Goal: Task Accomplishment & Management: Manage account settings

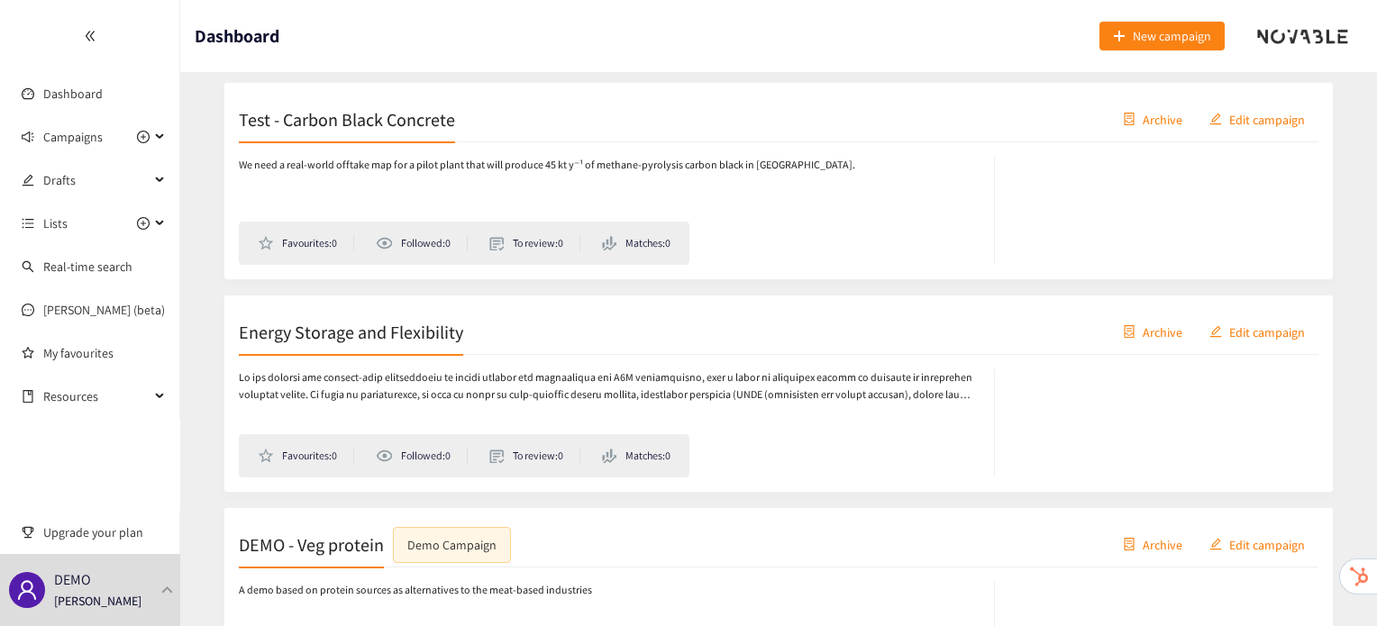
scroll to position [970, 0]
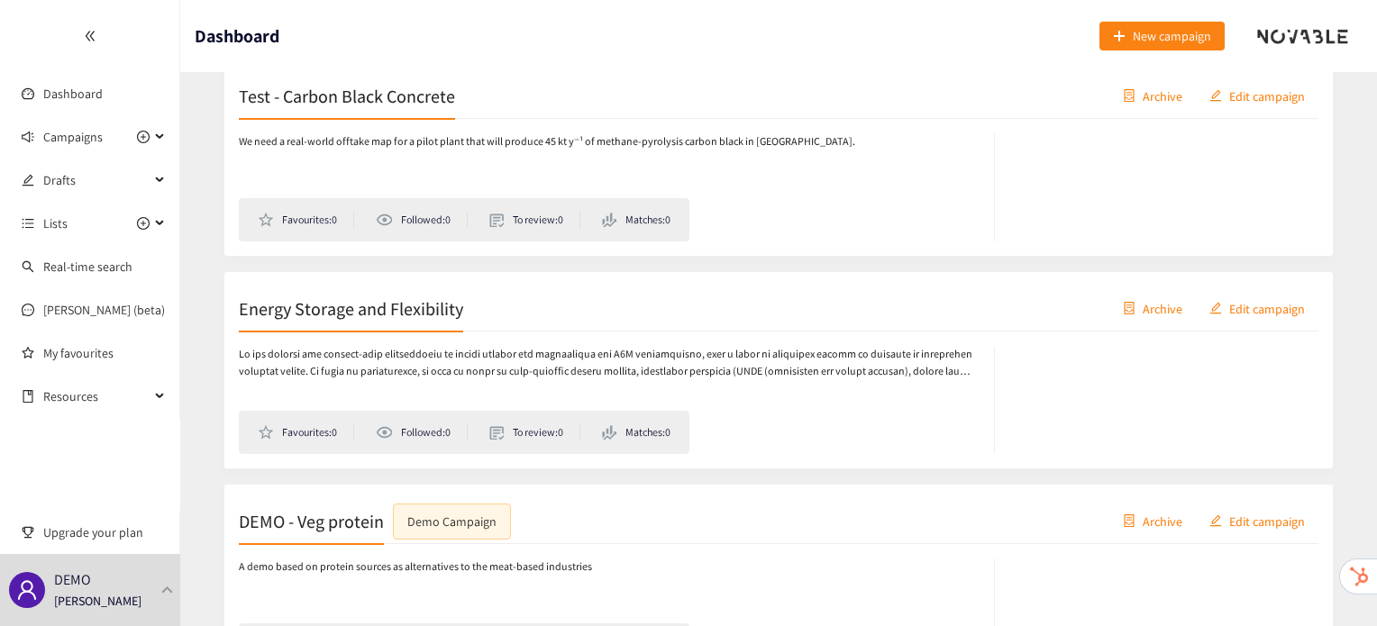
click at [392, 316] on h2 "Energy Storage and Flexibility" at bounding box center [351, 308] width 224 height 25
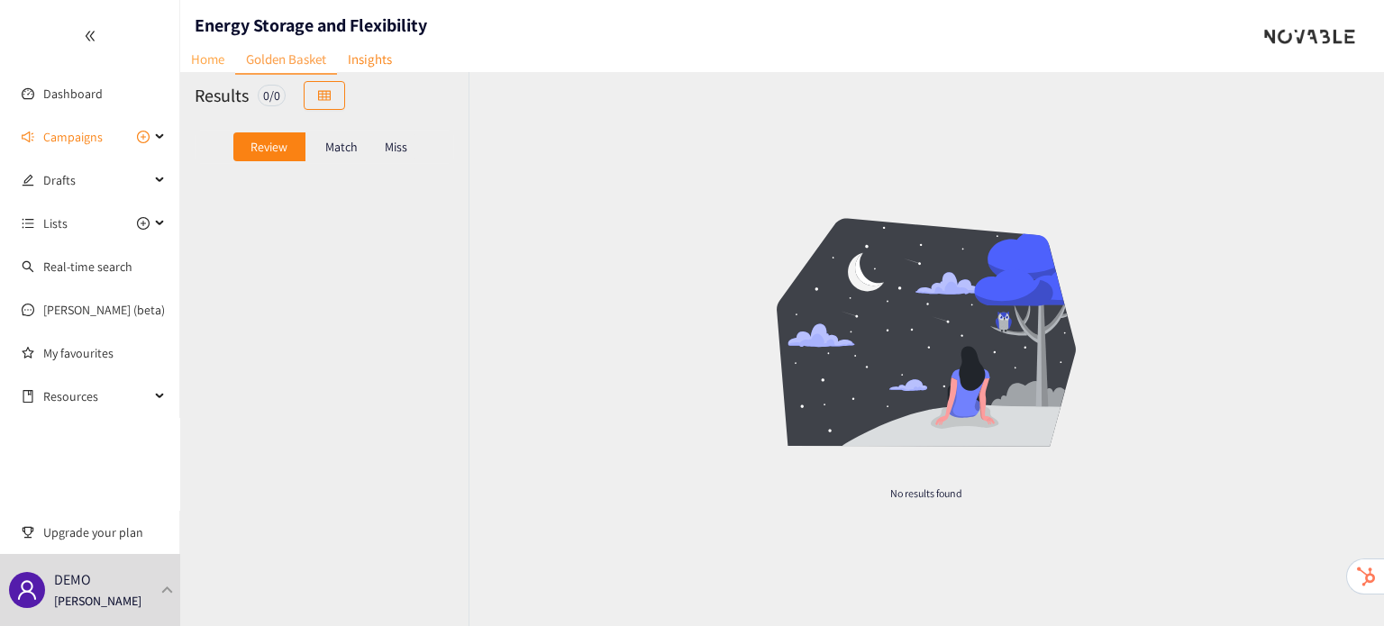
click at [214, 52] on link "Home" at bounding box center [207, 59] width 55 height 28
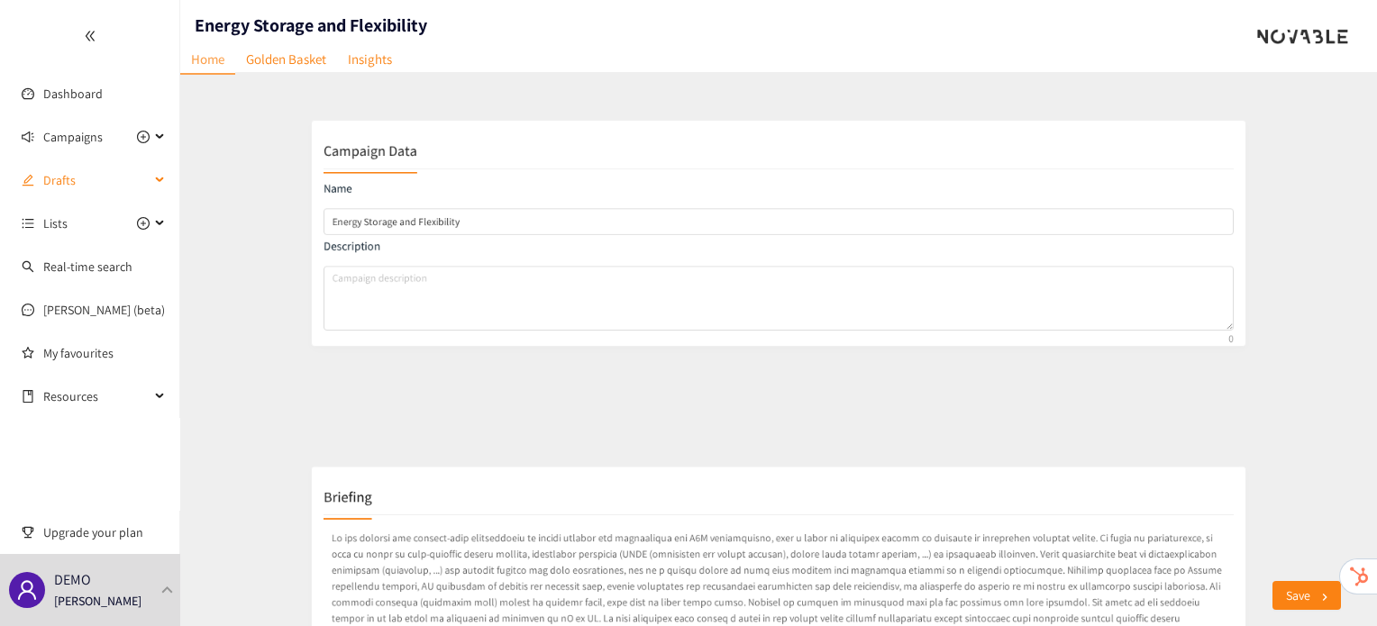
click at [107, 176] on span "Drafts" at bounding box center [96, 180] width 106 height 36
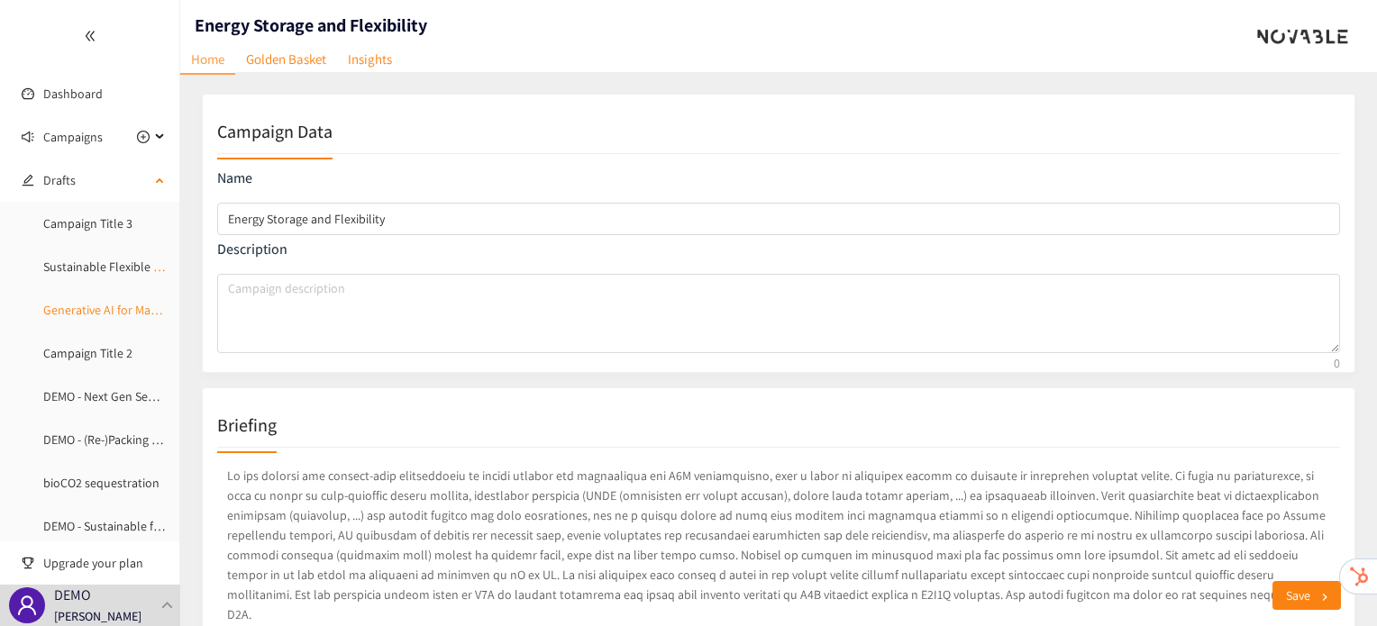
click at [108, 311] on link "Generative AI for Manufacturing Efficiency" at bounding box center [153, 310] width 221 height 16
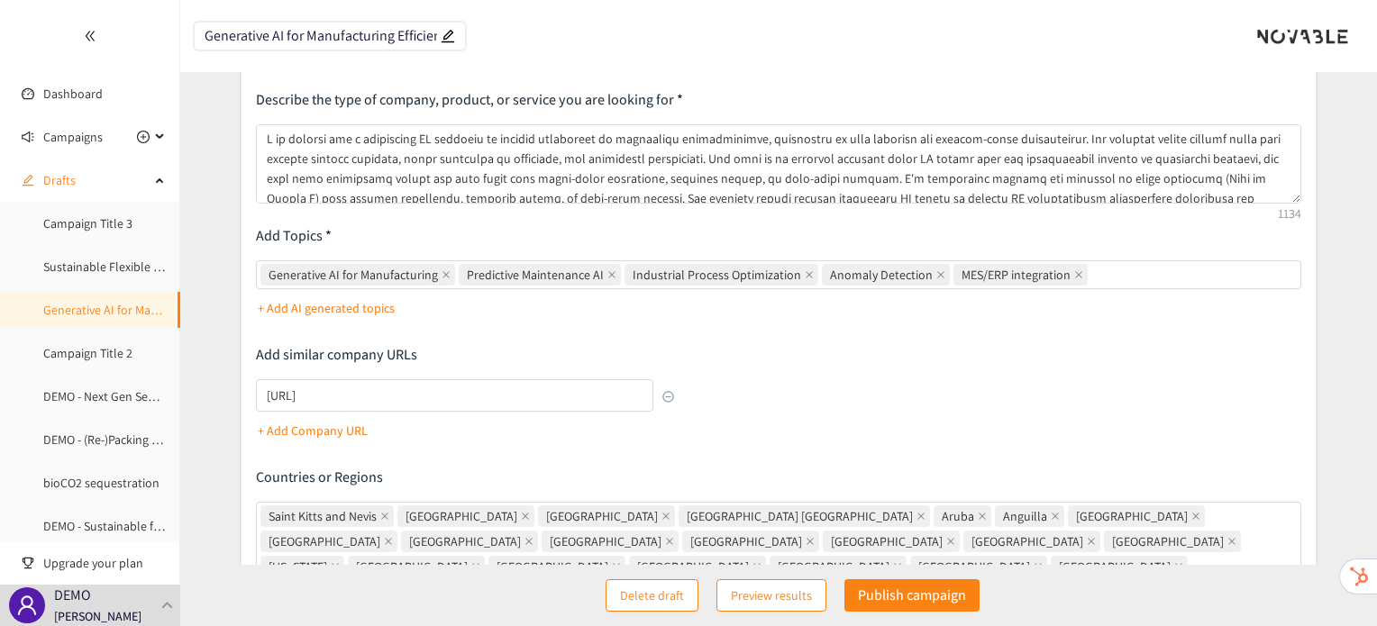
scroll to position [58, 0]
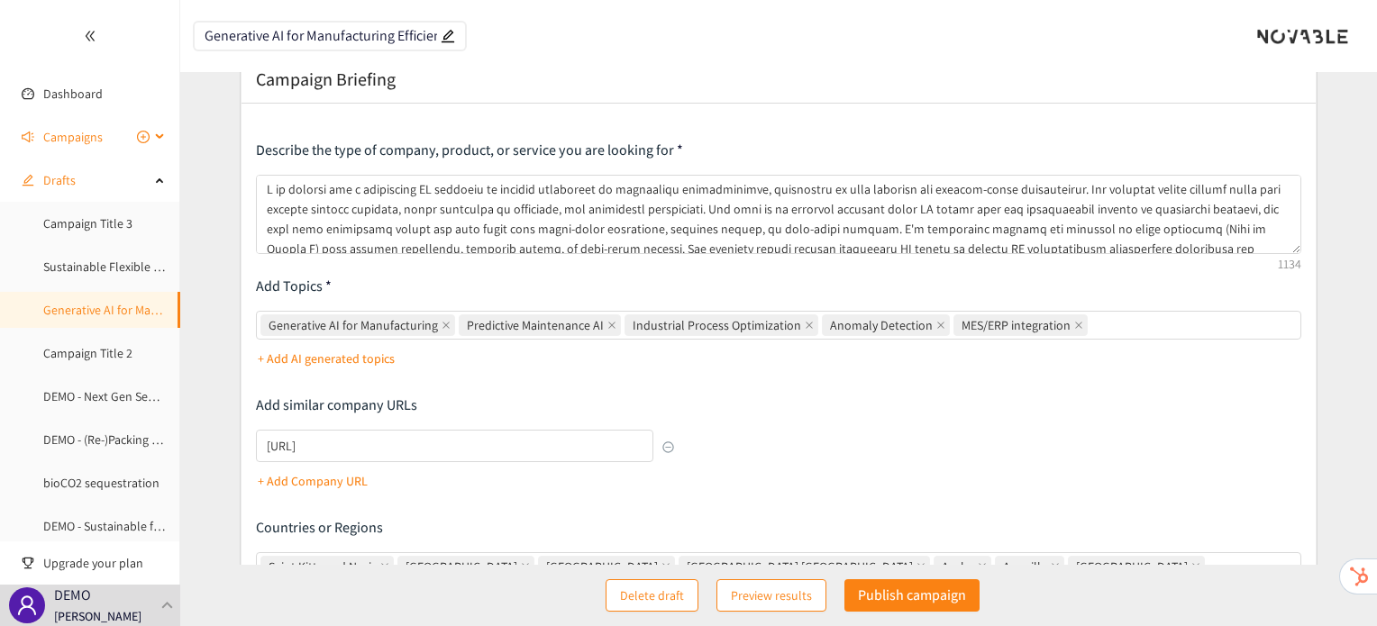
click at [127, 140] on span "Campaigns" at bounding box center [96, 137] width 106 height 36
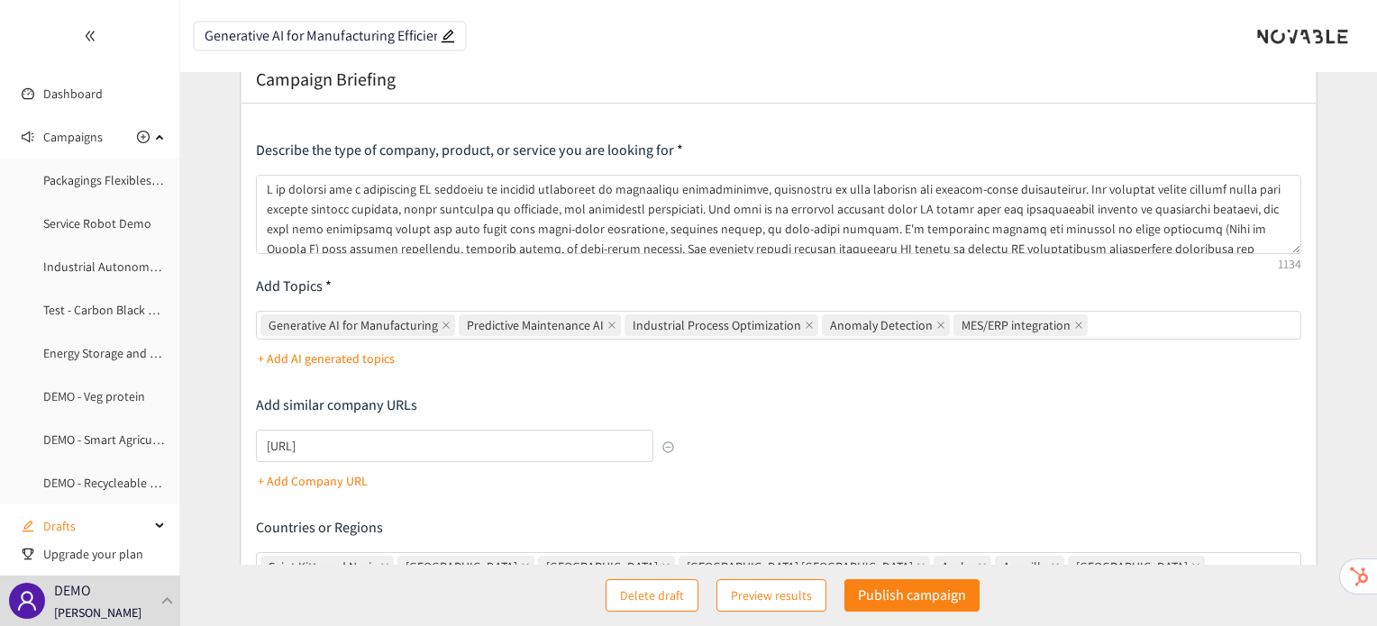
scroll to position [0, 0]
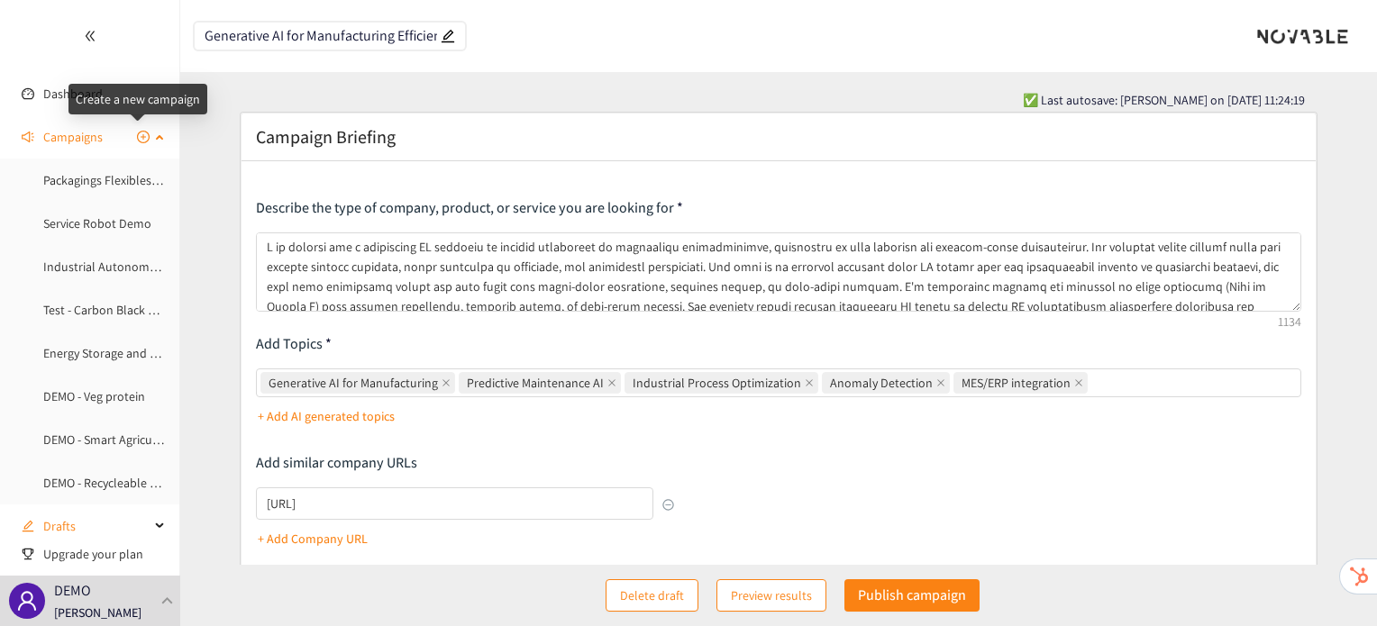
click at [141, 137] on icon "plus-circle" at bounding box center [143, 136] width 5 height 5
type input "Campaign Title 4"
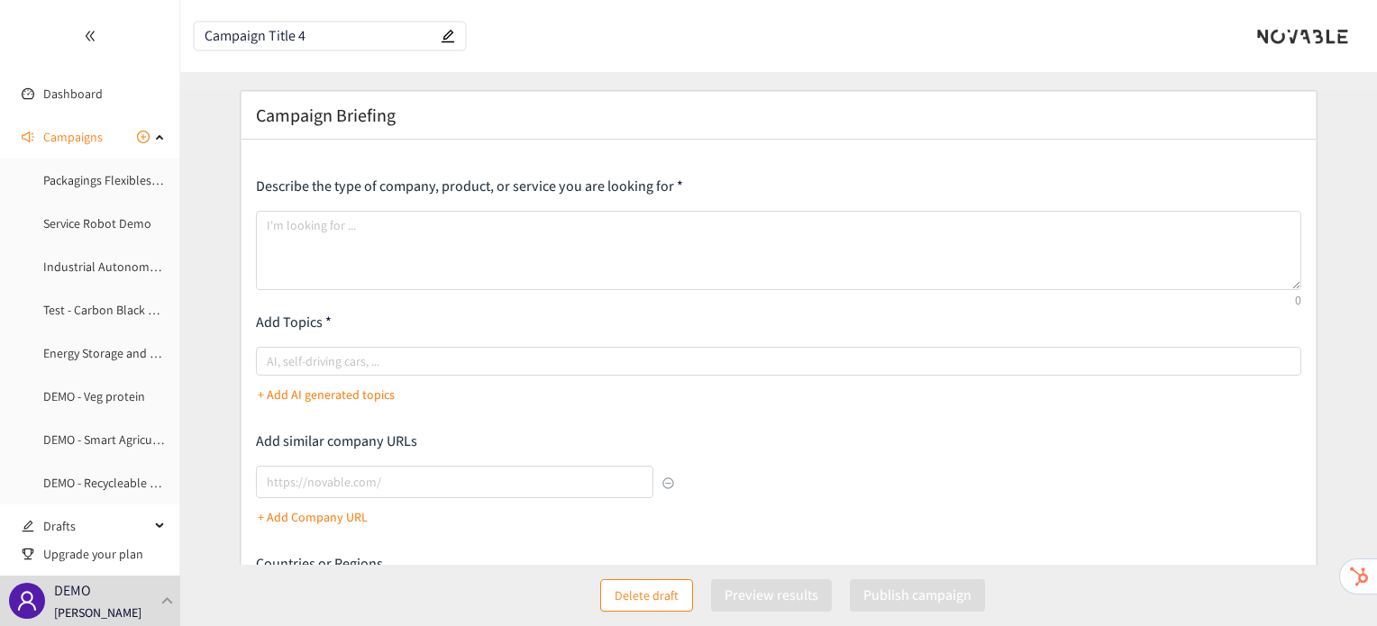
click at [448, 43] on span "Campaign Title 4" at bounding box center [330, 36] width 270 height 27
paste input "Natural ingredients and Fermentation"
type input "Natural ingredients and Fermentation"
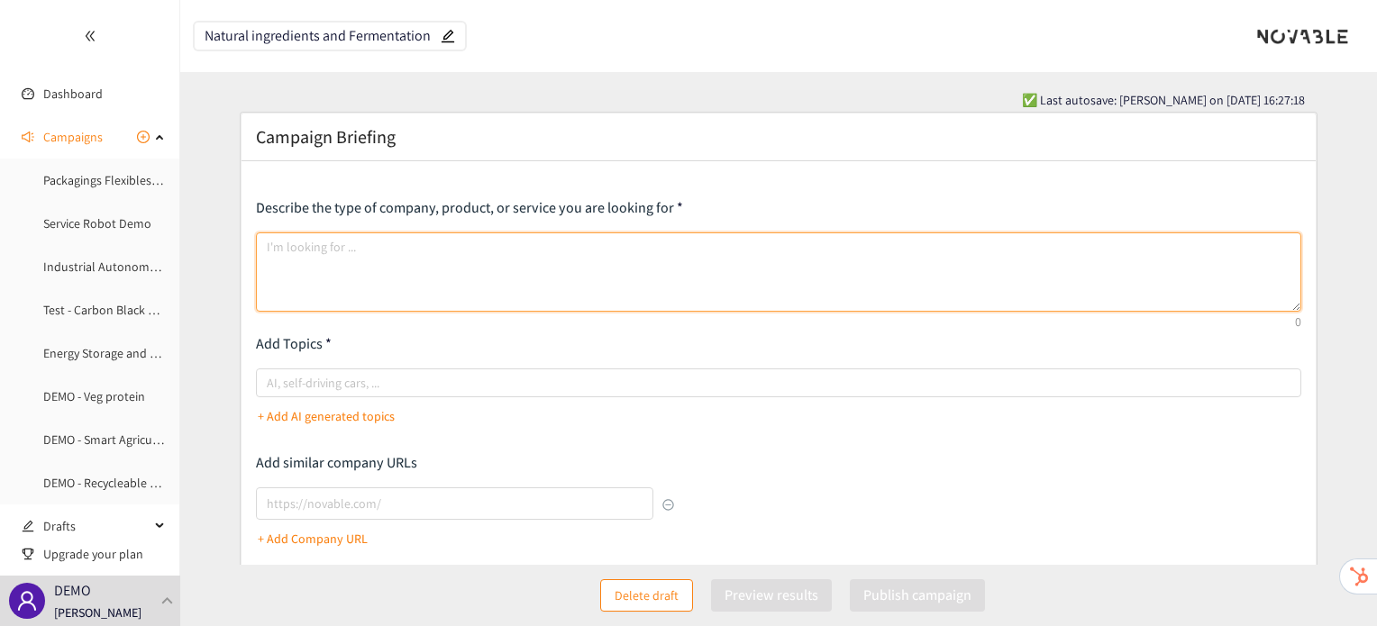
click at [333, 232] on textarea at bounding box center [778, 271] width 1044 height 79
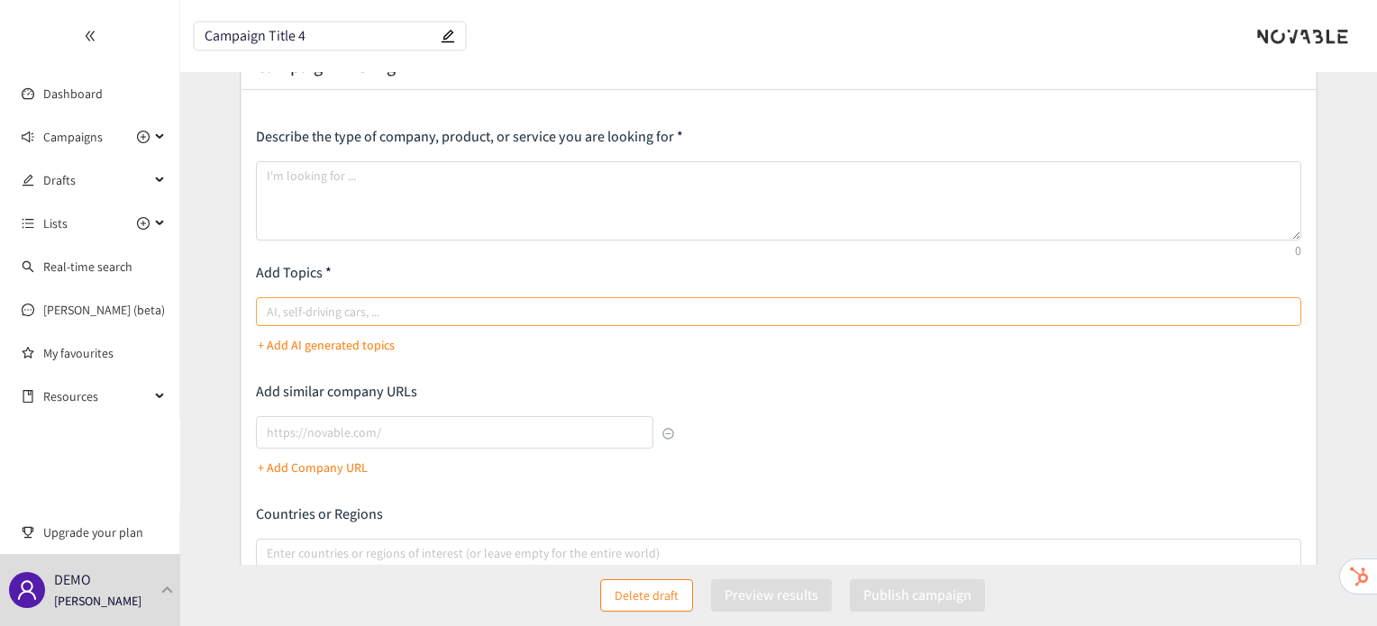
scroll to position [50, 0]
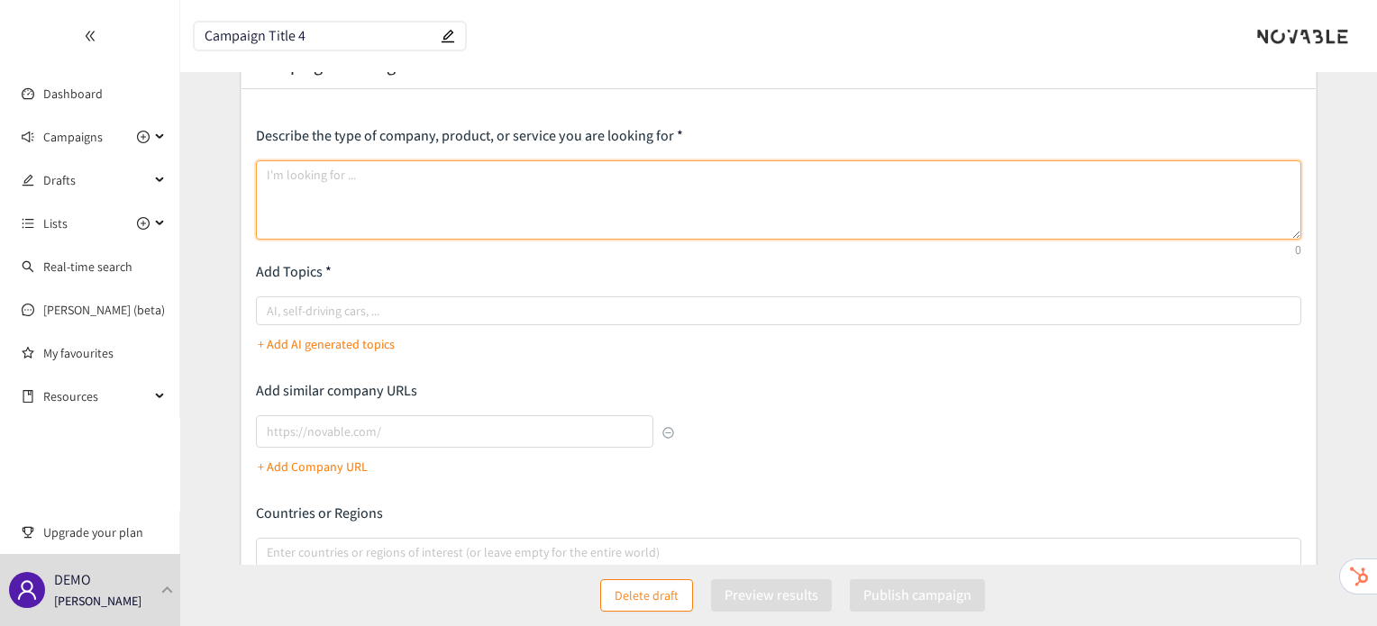
click at [615, 188] on textarea at bounding box center [778, 199] width 1044 height 79
paste textarea "We are looking for innovative ideas and companies using Natural Ingredients and…"
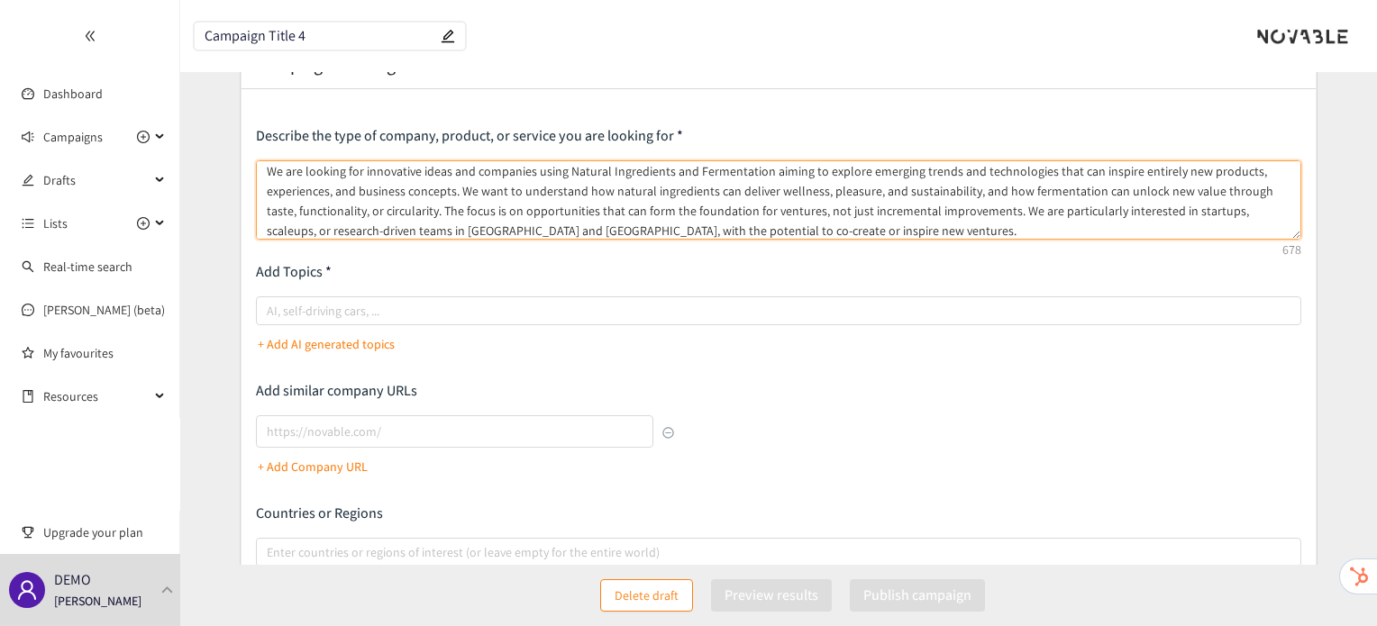
scroll to position [72, 0]
type textarea "We are looking for innovative ideas and companies using Natural Ingredients and…"
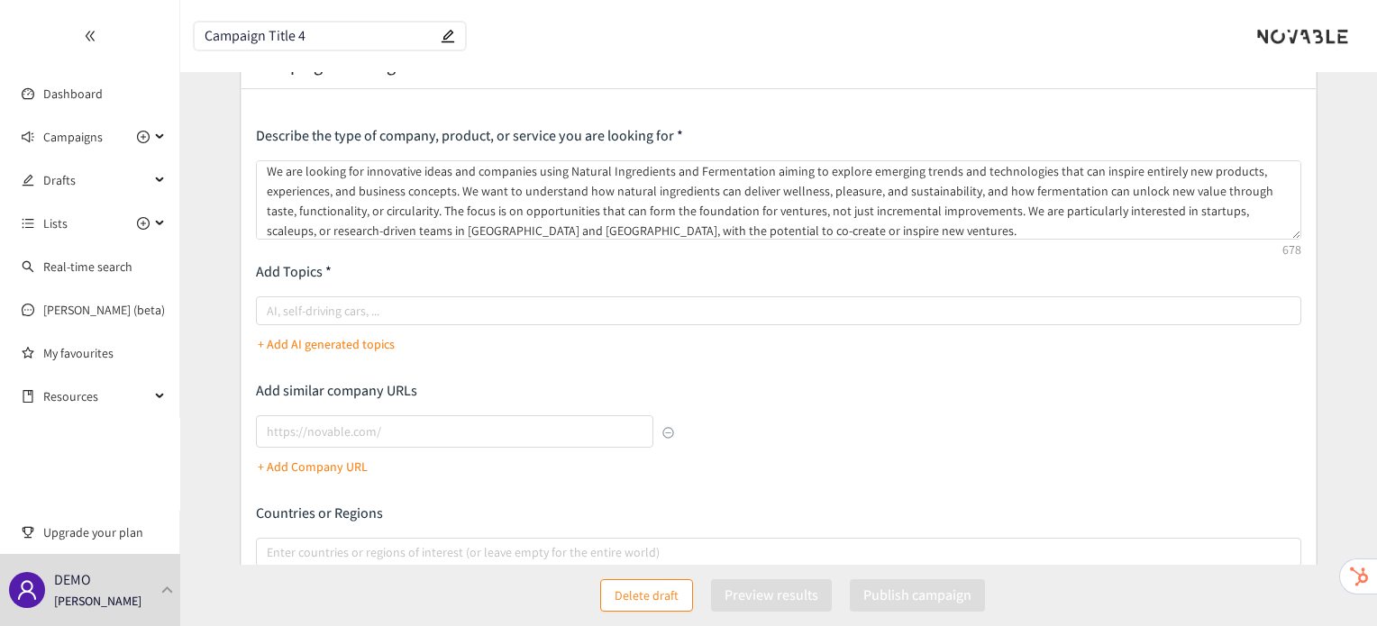
click at [573, 327] on div "AI, self-driving cars, ... + Add AI generated topics" at bounding box center [778, 327] width 1044 height 62
click at [575, 314] on div at bounding box center [768, 311] width 1017 height 22
click at [270, 314] on input "AI, self-driving cars, ..." at bounding box center [269, 311] width 4 height 22
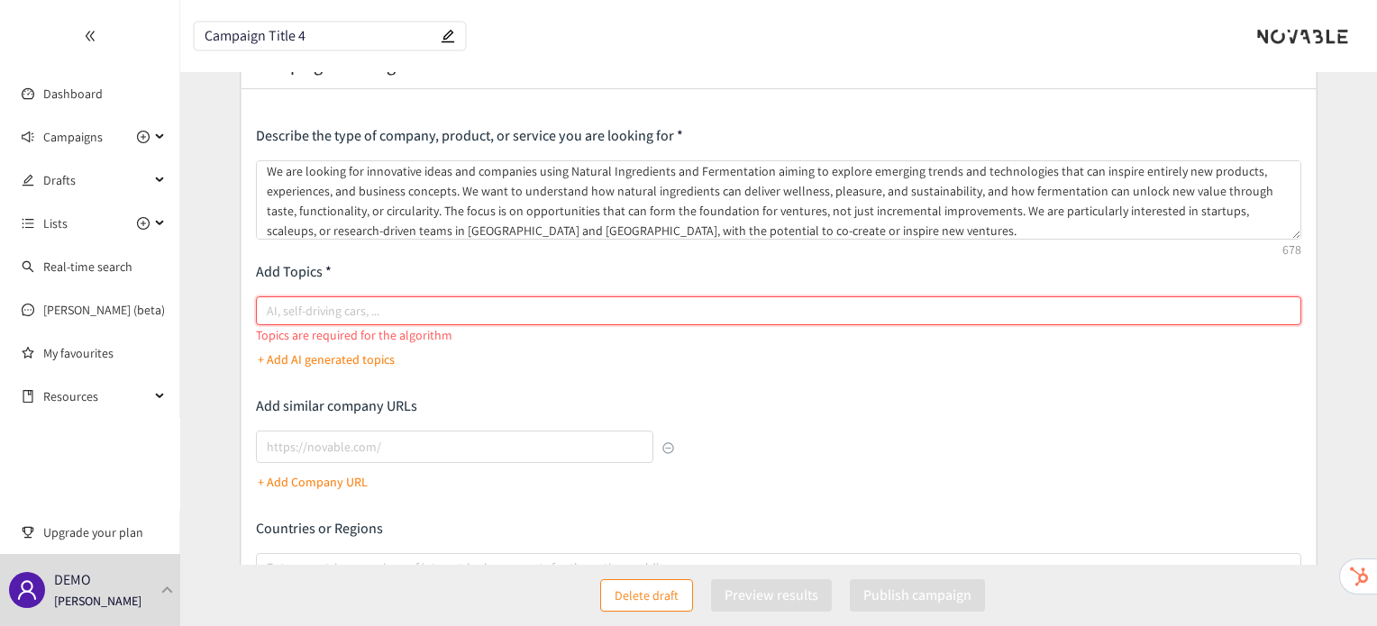
paste input "search"
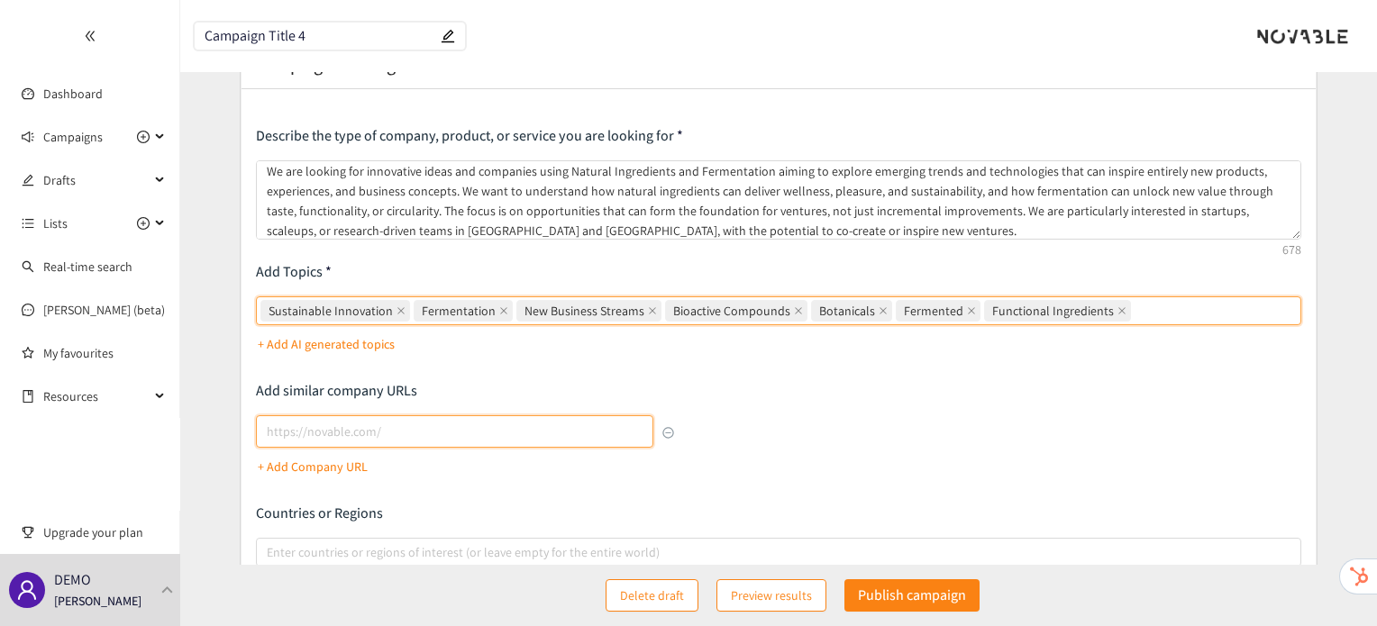
click at [482, 424] on input "lookalikes url" at bounding box center [454, 431] width 396 height 32
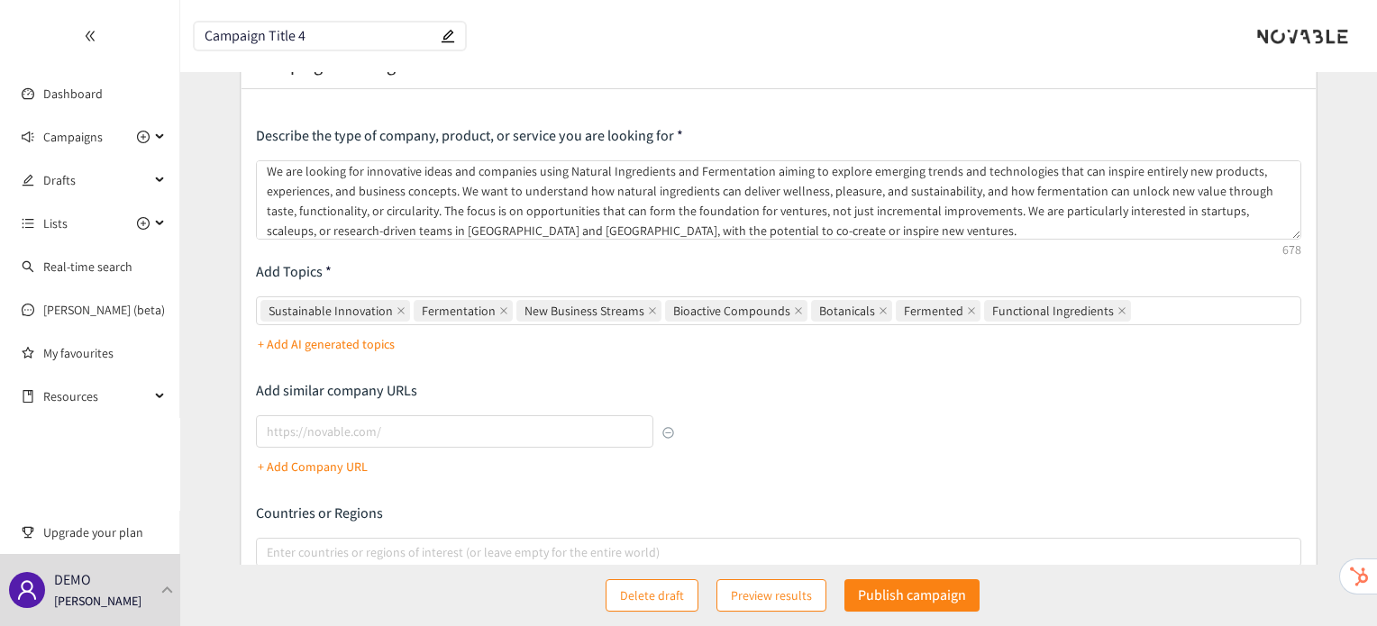
click at [795, 388] on div "Describe the type of company, product, or service you are looking for We are lo…" at bounding box center [778, 415] width 1044 height 578
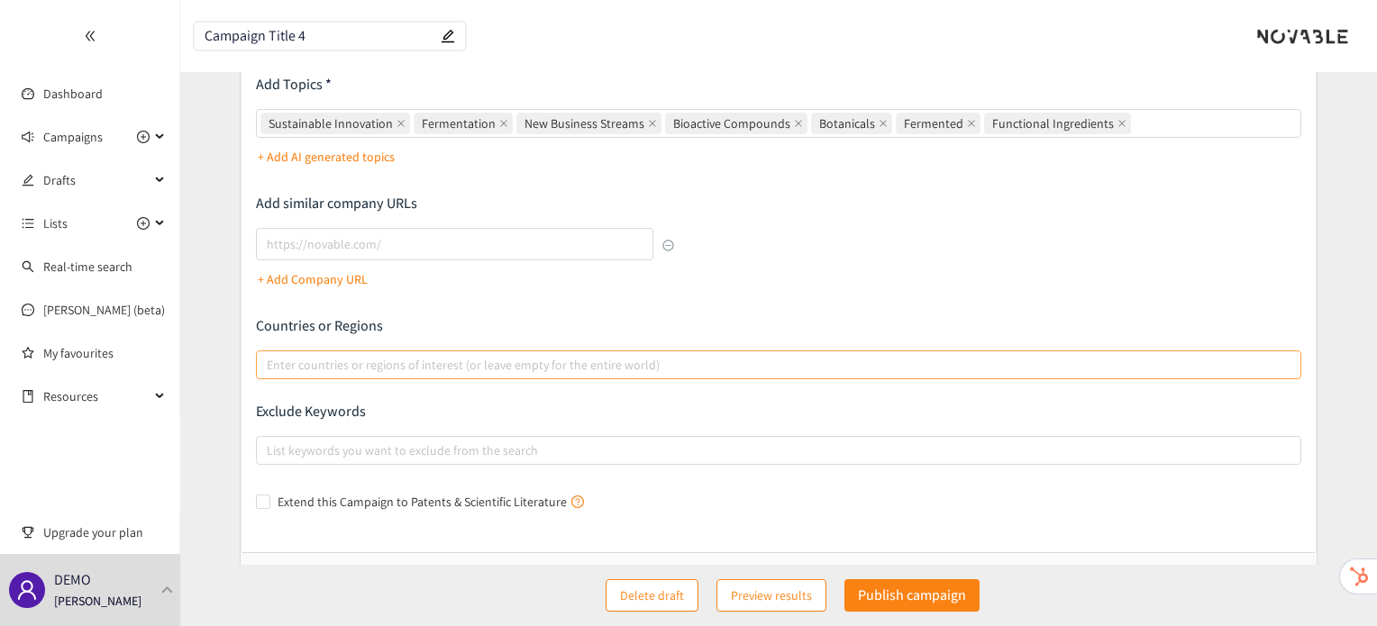
click at [777, 370] on div at bounding box center [768, 365] width 1017 height 22
click at [270, 370] on input "Enter countries or regions of interest (or leave empty for the entire world)" at bounding box center [269, 365] width 4 height 22
paste input "BMU,VGB,GBR,NOR,IMN,JEY,FRA,MKD,SRB,DNK,NLD,RUS,SJM,LTU,DEU,FRO,BLZ,BLR,ROU,HTI…"
type input "BMU,VGB,GBR,NOR,IMN,JEY,FRA,MKD,SRB,DNK,NLD,RUS,SJM,LTU,DEU,FRO,BLZ,BLR,ROU,HTI…"
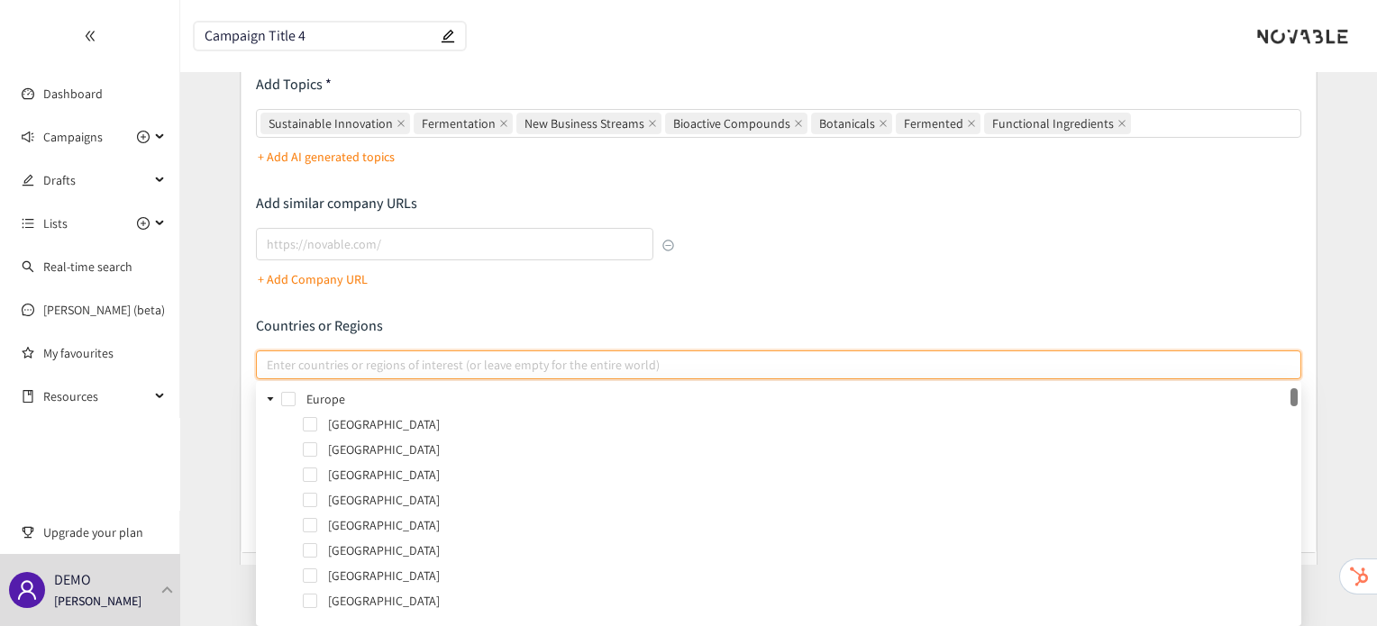
scroll to position [0, 0]
click at [285, 403] on span at bounding box center [288, 399] width 14 height 14
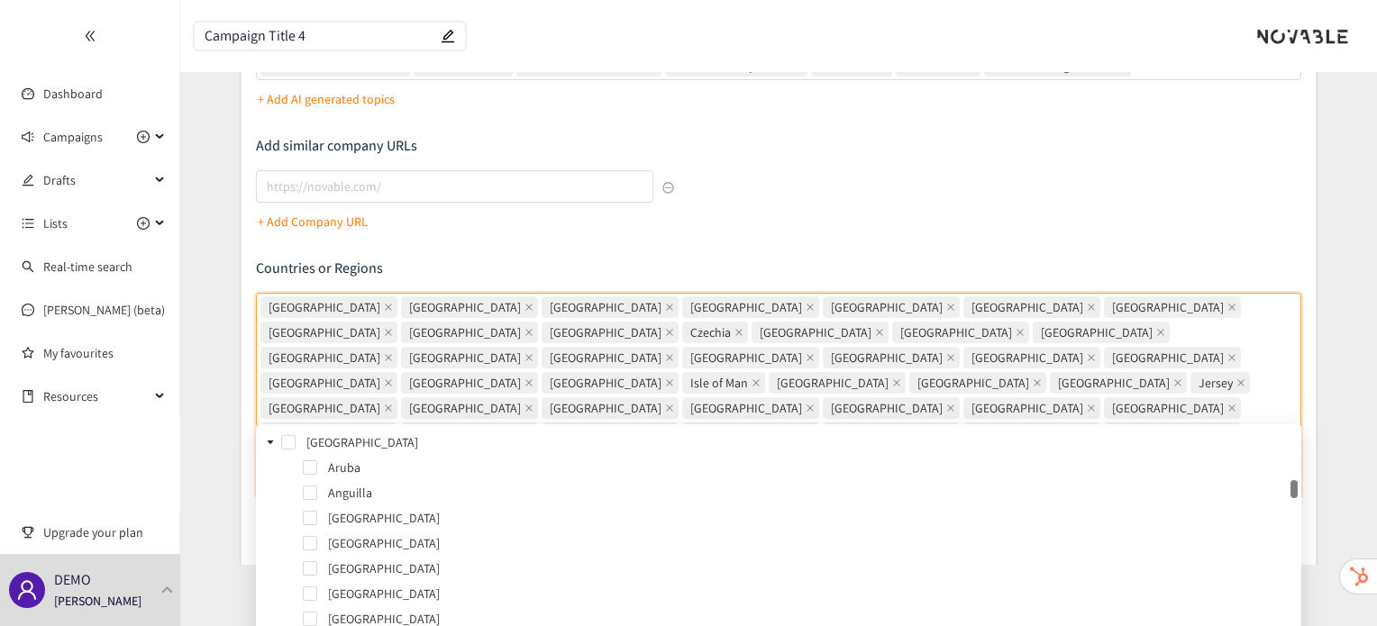
scroll to position [1361, 0]
click at [281, 449] on span at bounding box center [288, 444] width 14 height 14
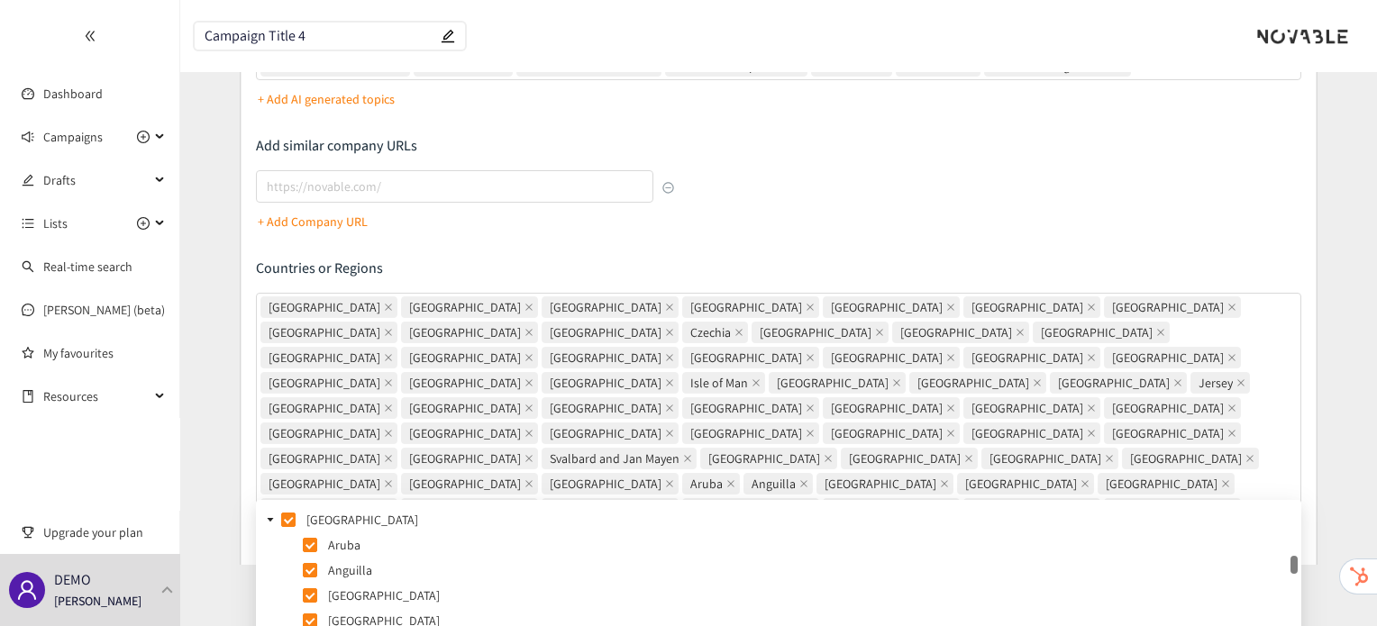
click at [234, 437] on form "Campaign Briefing Describe the type of company, product, or service you are loo…" at bounding box center [778, 336] width 1197 height 1083
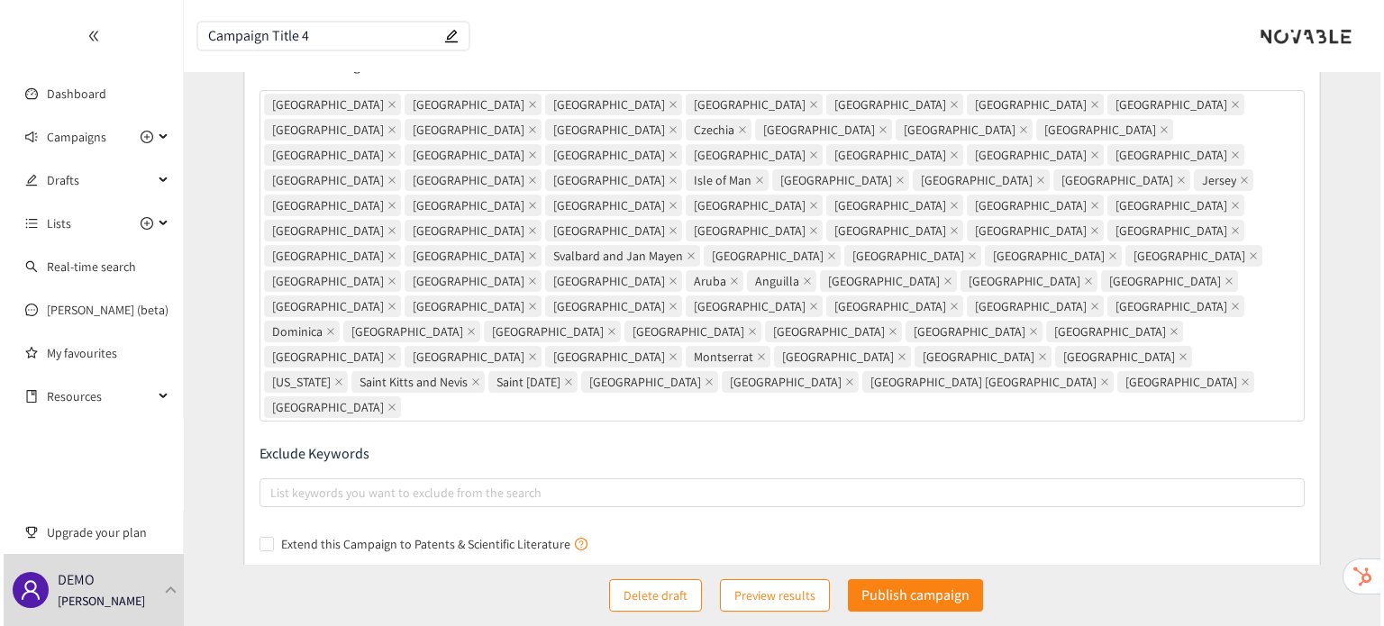
scroll to position [0, 0]
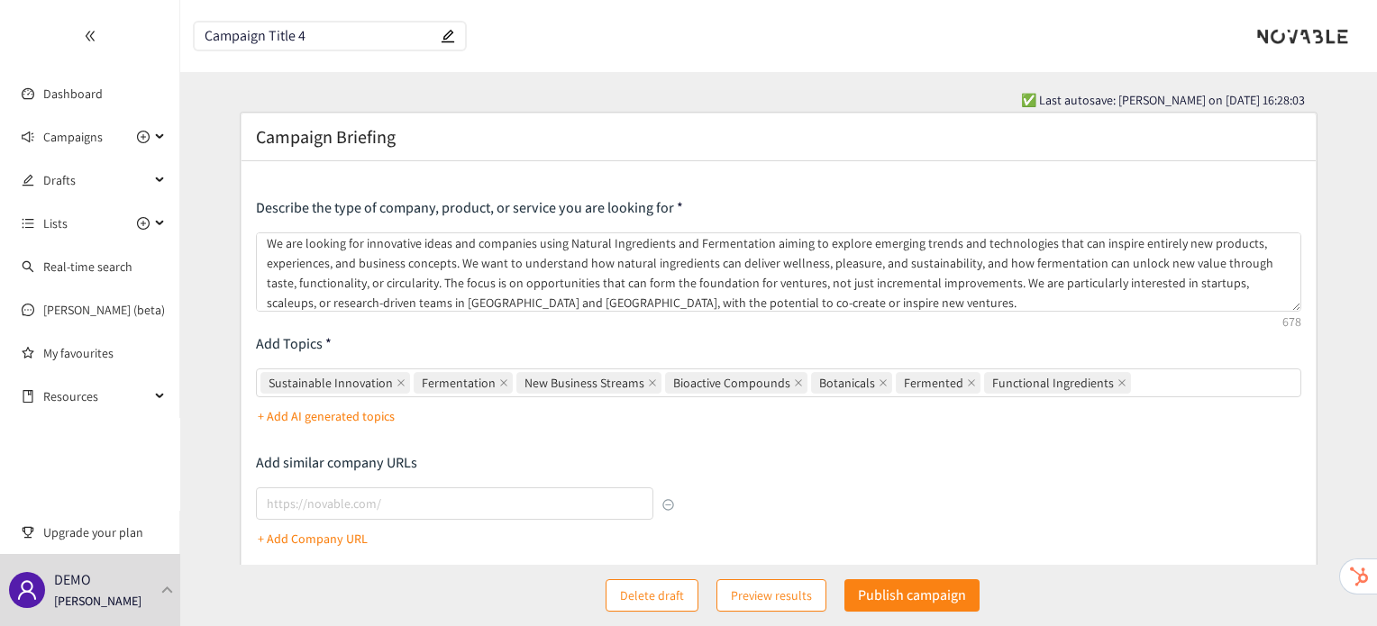
click at [750, 606] on button "Preview results" at bounding box center [771, 595] width 110 height 32
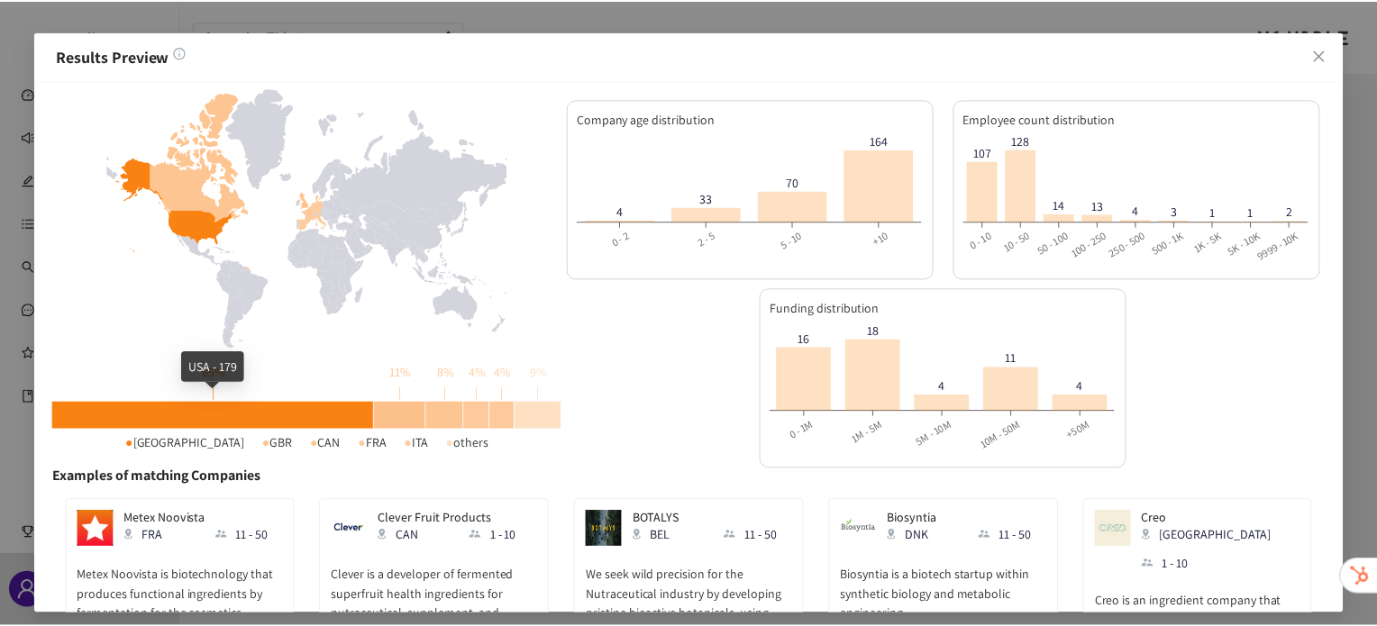
scroll to position [96, 0]
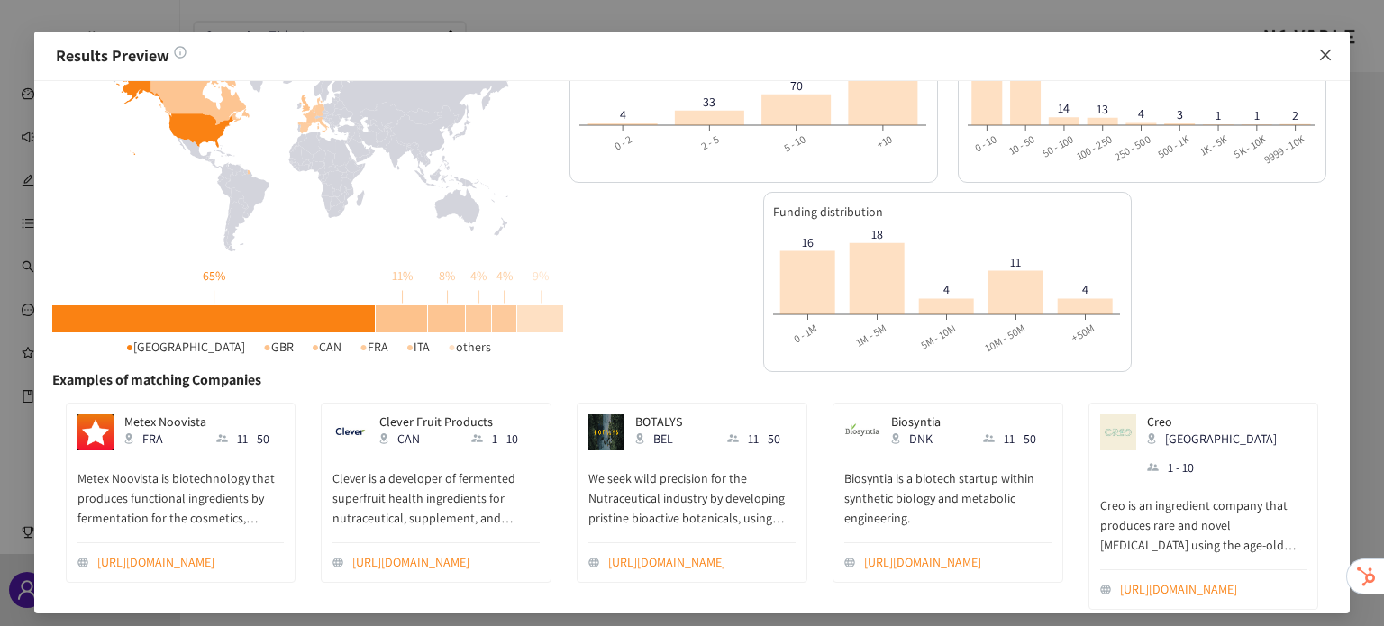
click at [1323, 52] on icon "close" at bounding box center [1324, 55] width 11 height 11
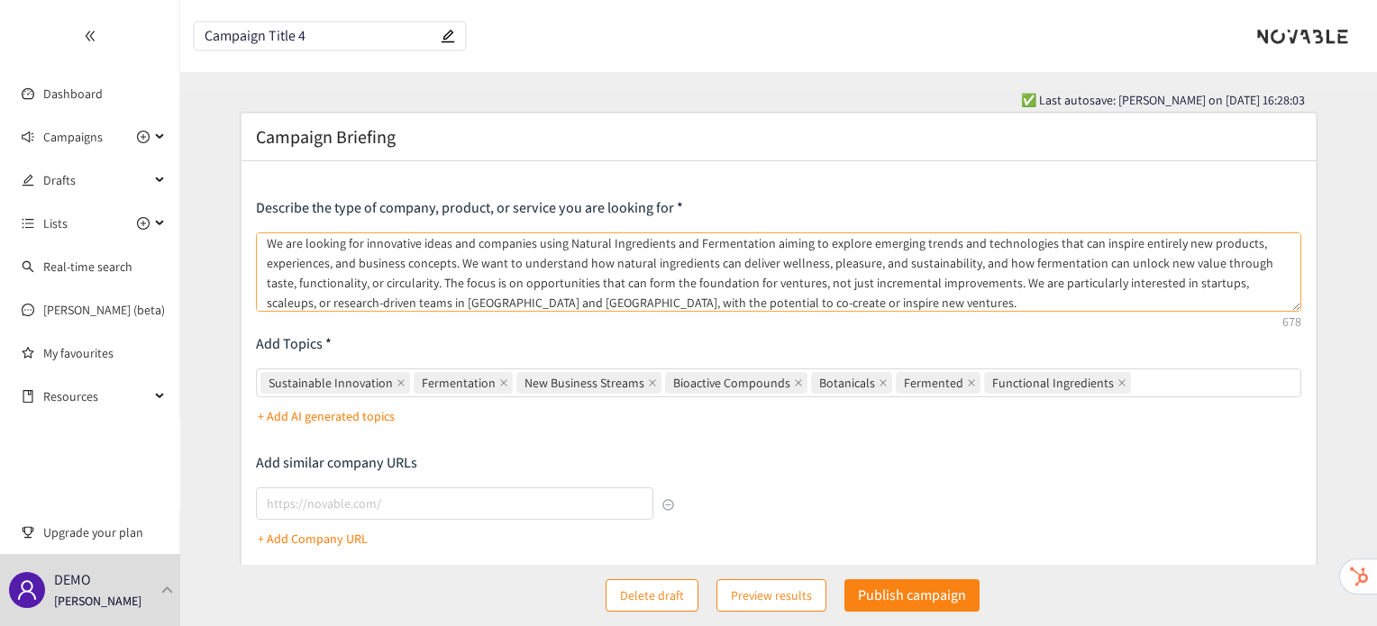
scroll to position [0, 0]
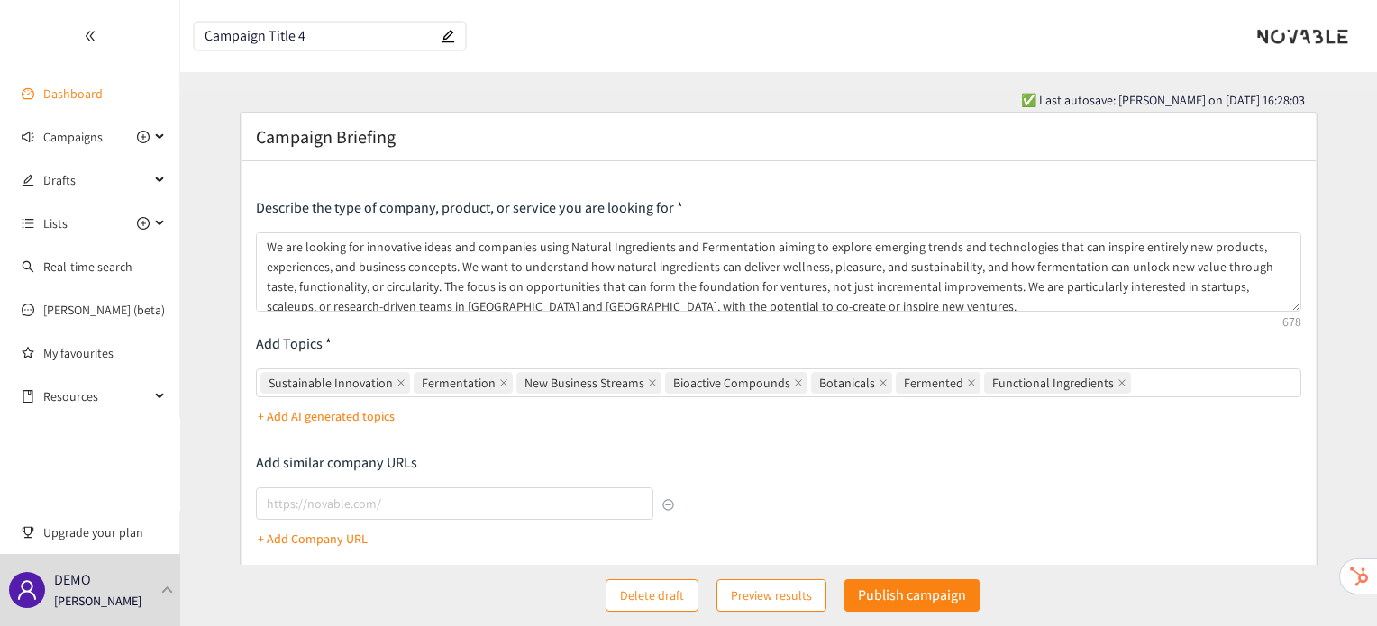
drag, startPoint x: 326, startPoint y: 32, endPoint x: 0, endPoint y: 104, distance: 334.1
click at [0, 104] on section "Dashboard Campaigns Drafts Lists Real-time search [PERSON_NAME] (beta) My favou…" at bounding box center [688, 637] width 1377 height 1274
paste input "text"
click at [374, 38] on input "text" at bounding box center [321, 36] width 232 height 15
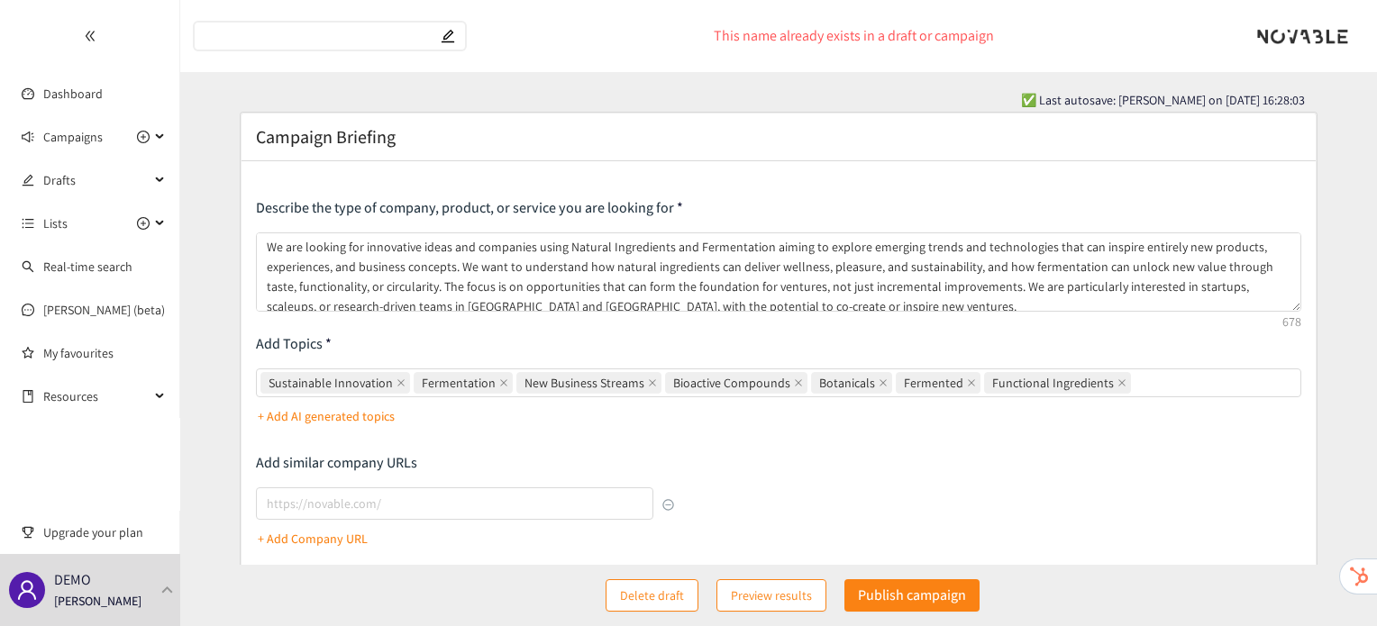
click at [374, 38] on input "text" at bounding box center [321, 36] width 232 height 15
drag, startPoint x: 374, startPoint y: 38, endPoint x: 224, endPoint y: 266, distance: 272.7
click at [224, 266] on section "This name already exists in a draft or campaign ✅ Last autosave: [PERSON_NAME] …" at bounding box center [778, 637] width 1197 height 1274
click at [269, 39] on input "text" at bounding box center [321, 36] width 232 height 15
click at [269, 39] on input "Natural ingretients and fermentation" at bounding box center [321, 36] width 232 height 15
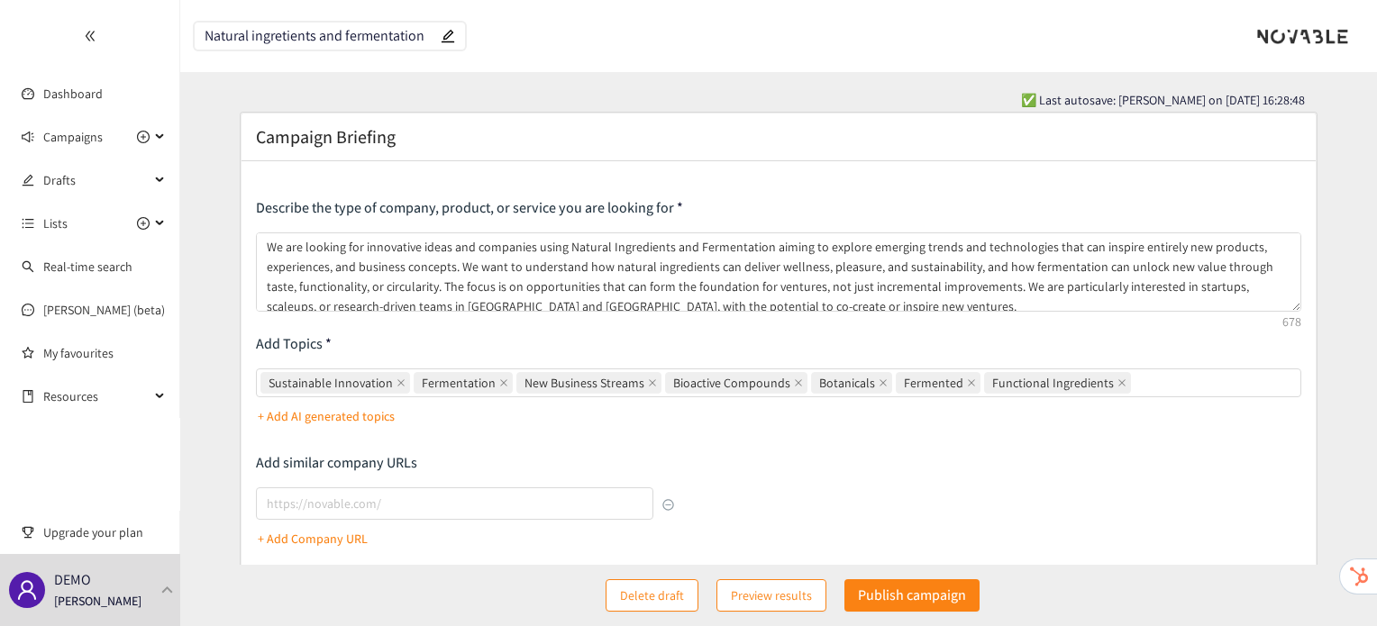
click at [291, 37] on input "Natural ingretients and fermentation" at bounding box center [321, 36] width 232 height 15
click at [286, 34] on input "Natural ingreents and fermentationi" at bounding box center [321, 36] width 232 height 15
click at [390, 39] on input "Natural ingredients and fermentationi" at bounding box center [321, 36] width 232 height 15
click at [411, 39] on input "Natural ingredients and fermentation" at bounding box center [321, 36] width 232 height 15
type input "Natural ingredients and fermentation"
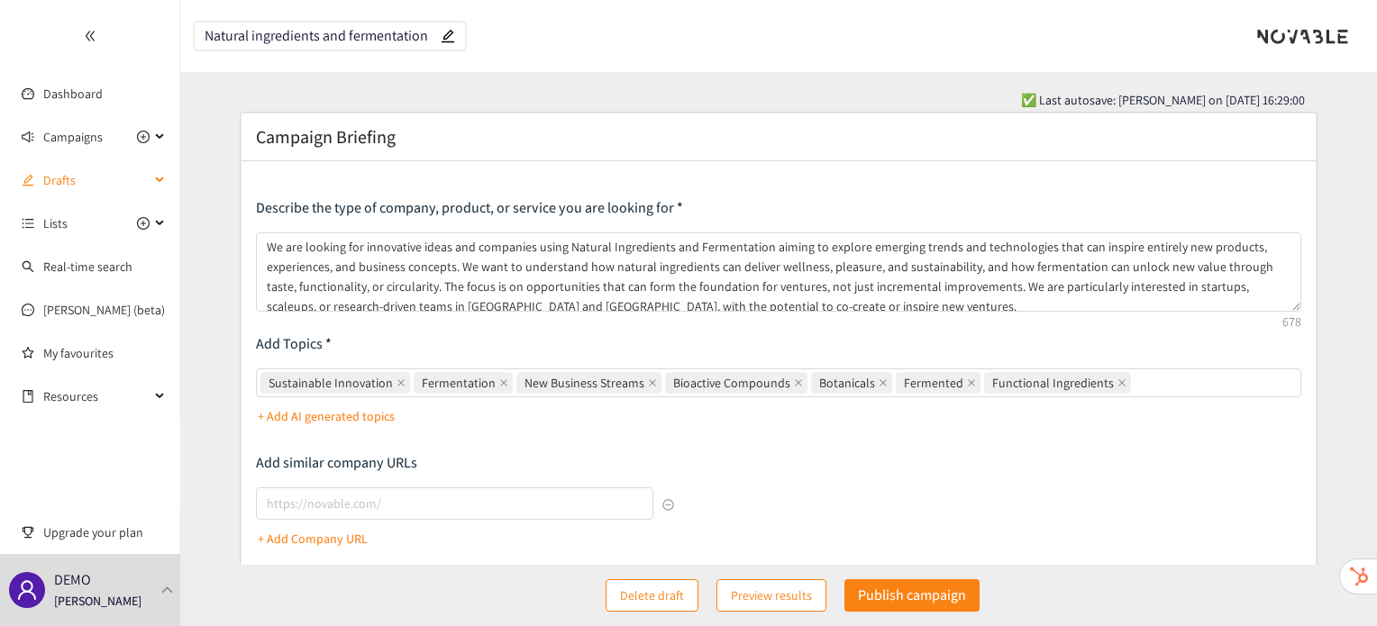
click at [76, 192] on span "Drafts" at bounding box center [96, 180] width 106 height 36
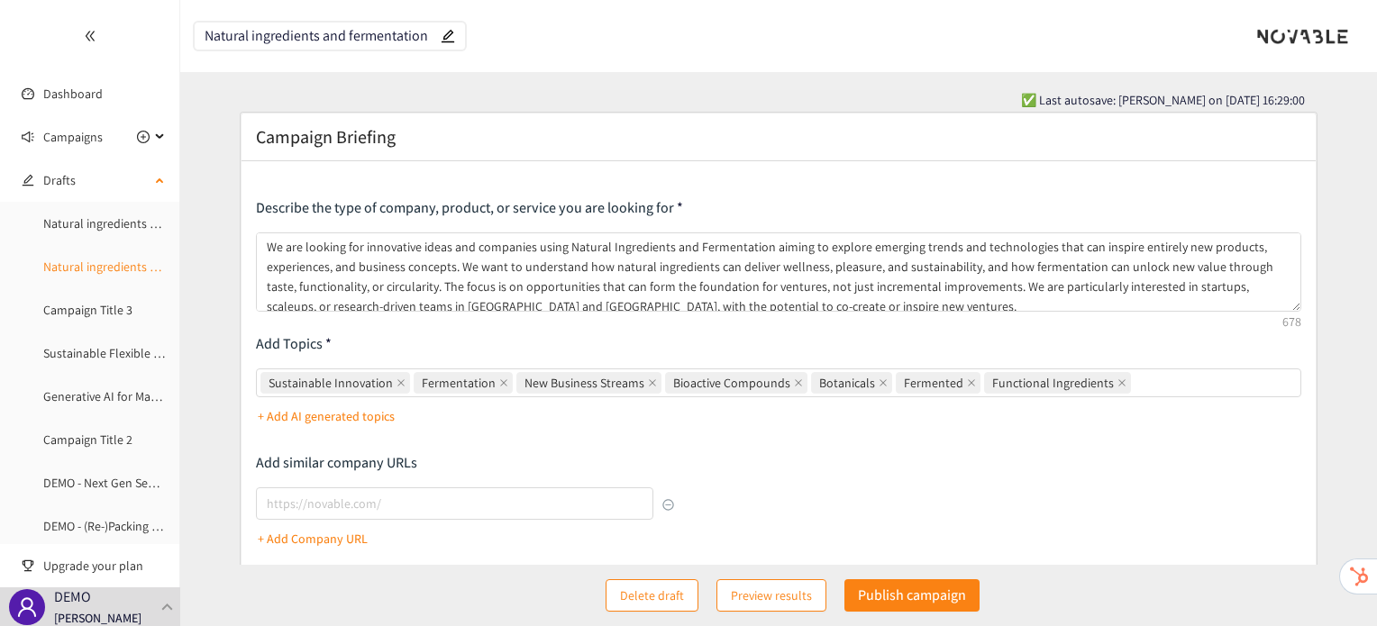
click at [77, 273] on link "Natural ingredients and Fermentation" at bounding box center [145, 267] width 204 height 16
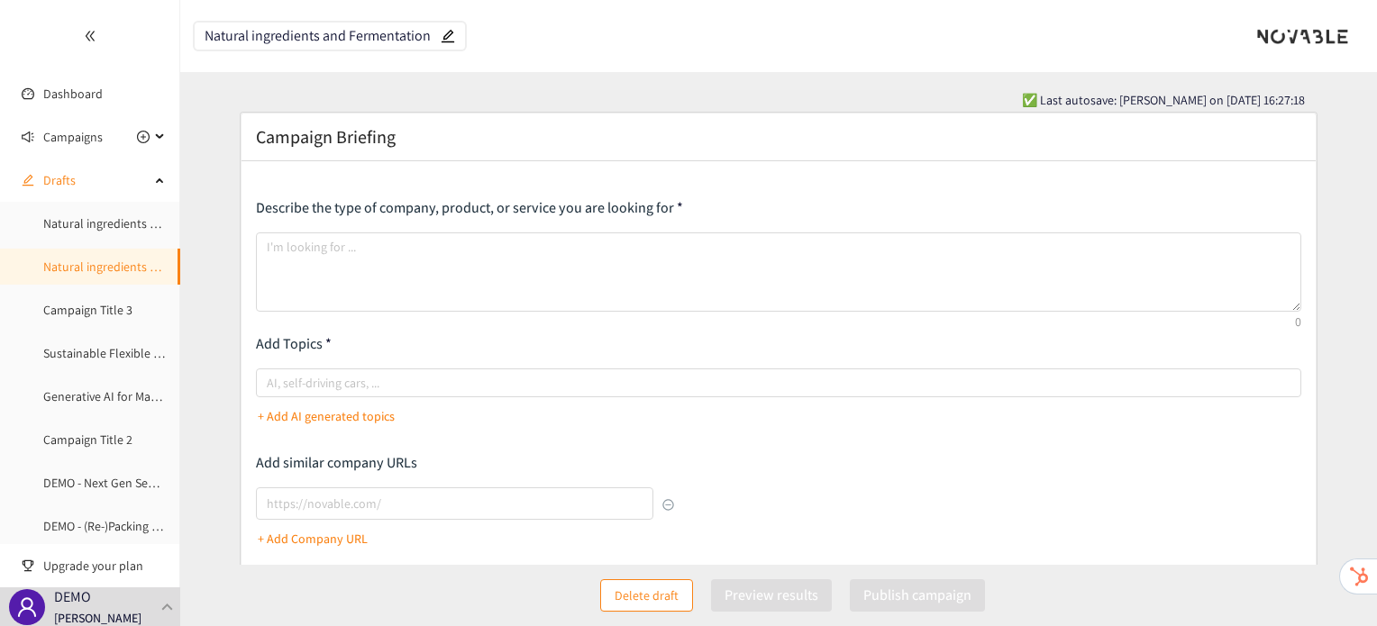
click at [685, 595] on button "Delete draft" at bounding box center [646, 595] width 93 height 32
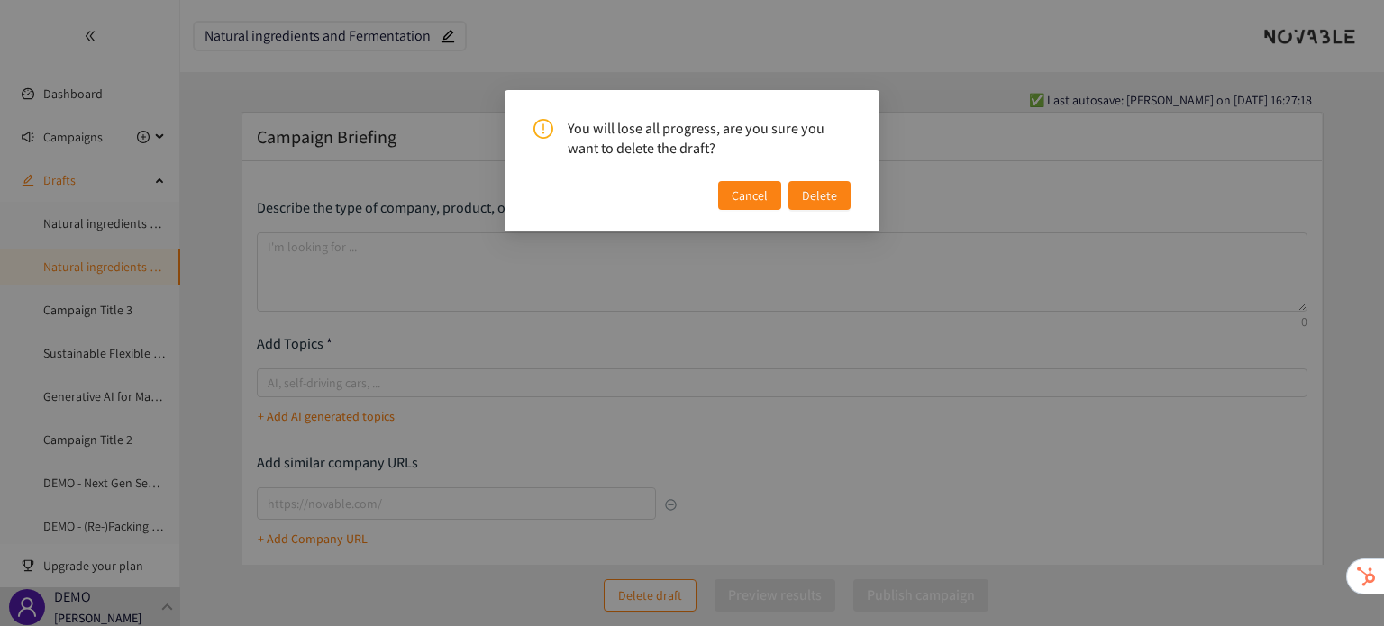
click at [819, 203] on span "Delete" at bounding box center [819, 196] width 35 height 20
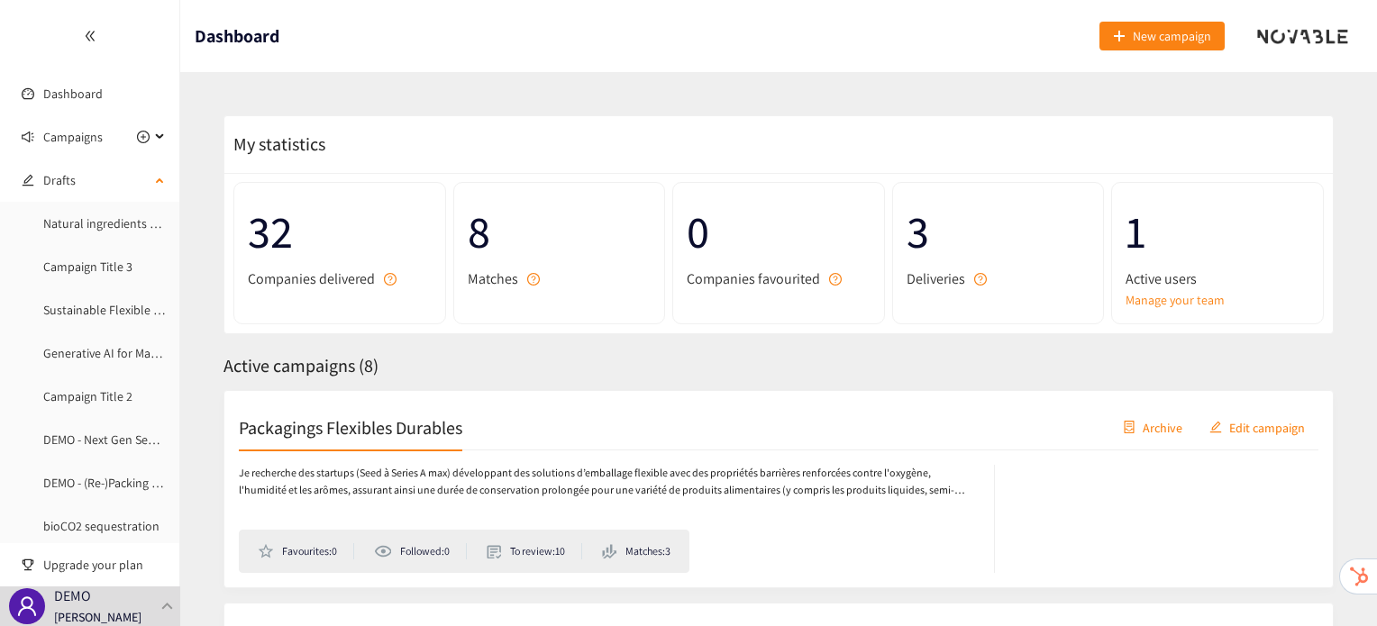
click at [90, 285] on ul "Natural ingredients and fermentation Campaign Title 3 Sustainable Flexible Pack…" at bounding box center [89, 482] width 179 height 555
click at [87, 270] on link "Campaign Title 3" at bounding box center [87, 267] width 89 height 16
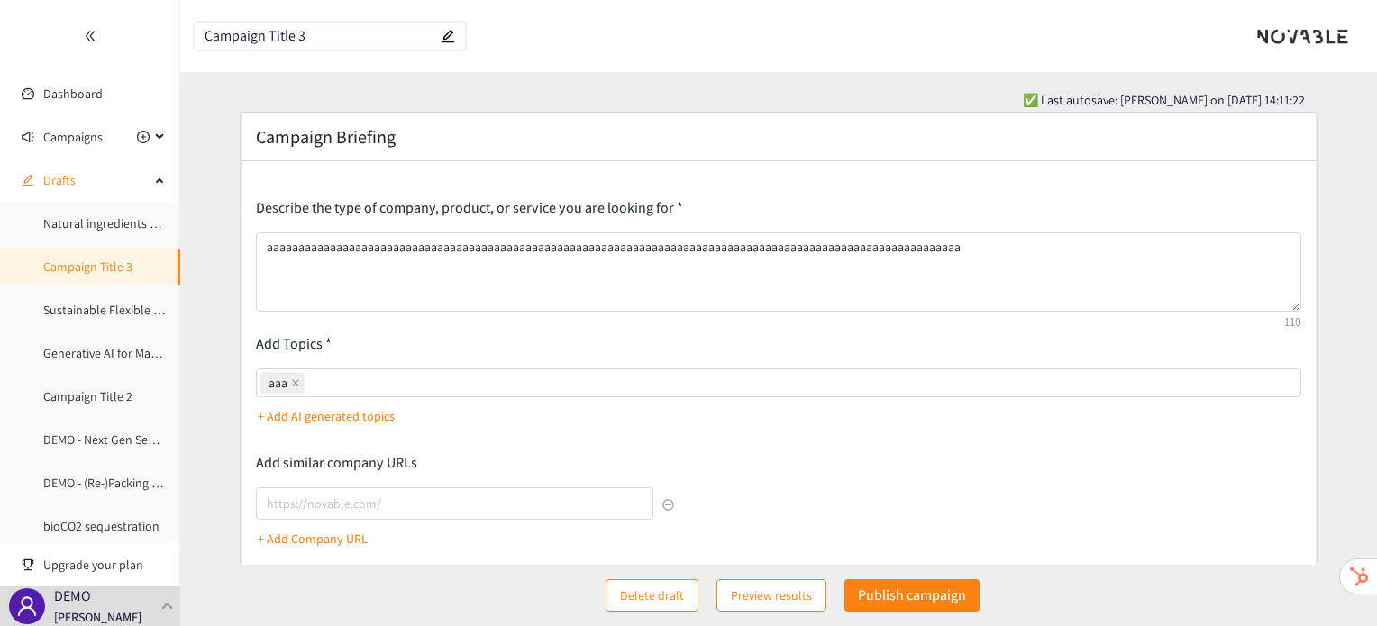
click at [669, 599] on span "Delete draft" at bounding box center [652, 596] width 64 height 20
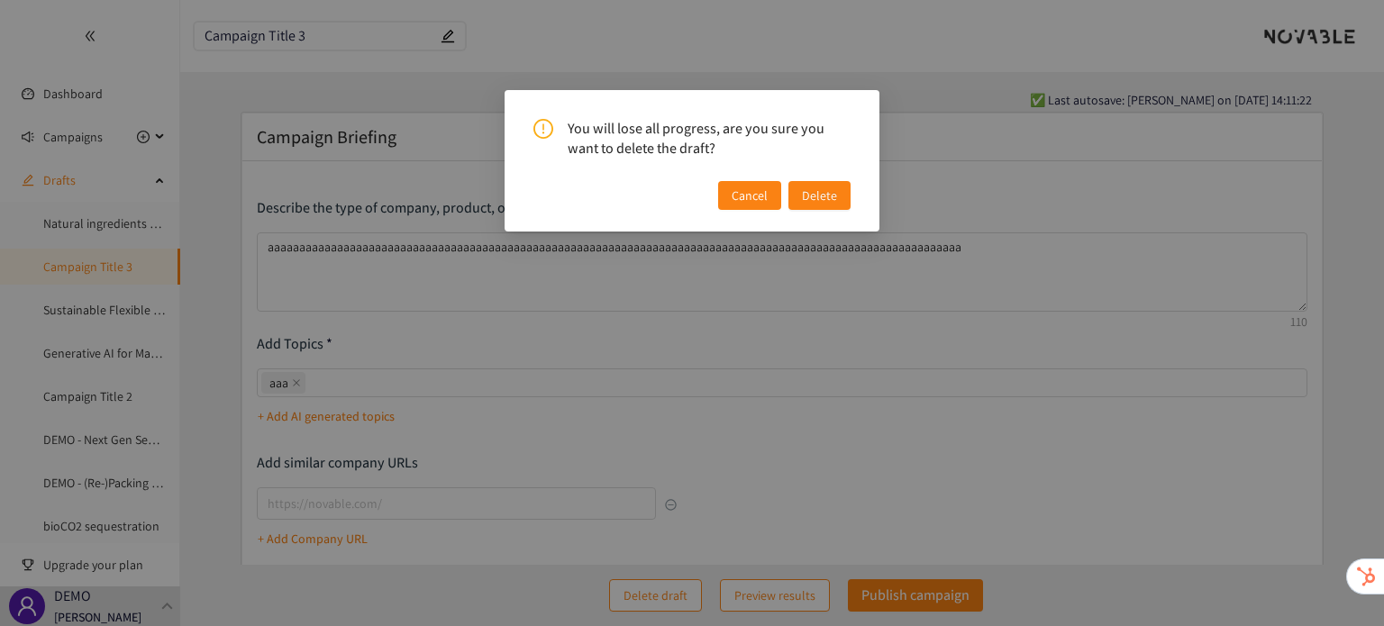
click at [833, 196] on span "Delete" at bounding box center [819, 196] width 35 height 20
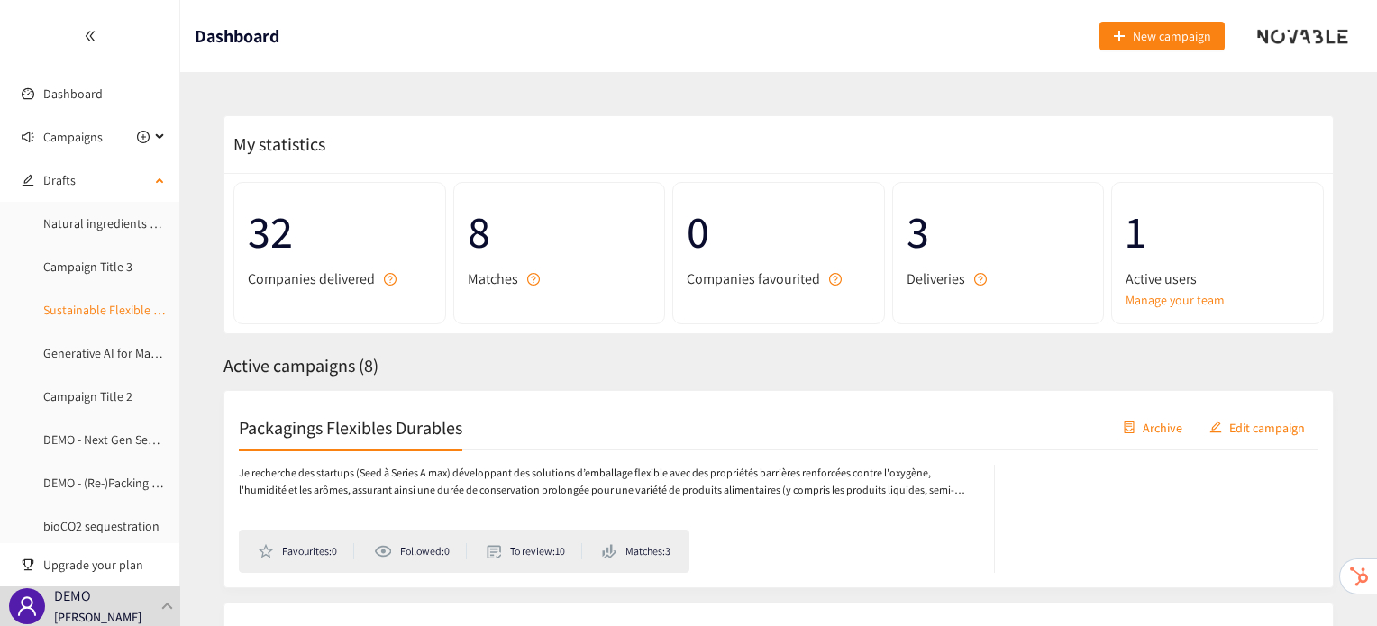
click at [108, 314] on link "Sustainable Flexible Packaging V2" at bounding box center [132, 310] width 178 height 16
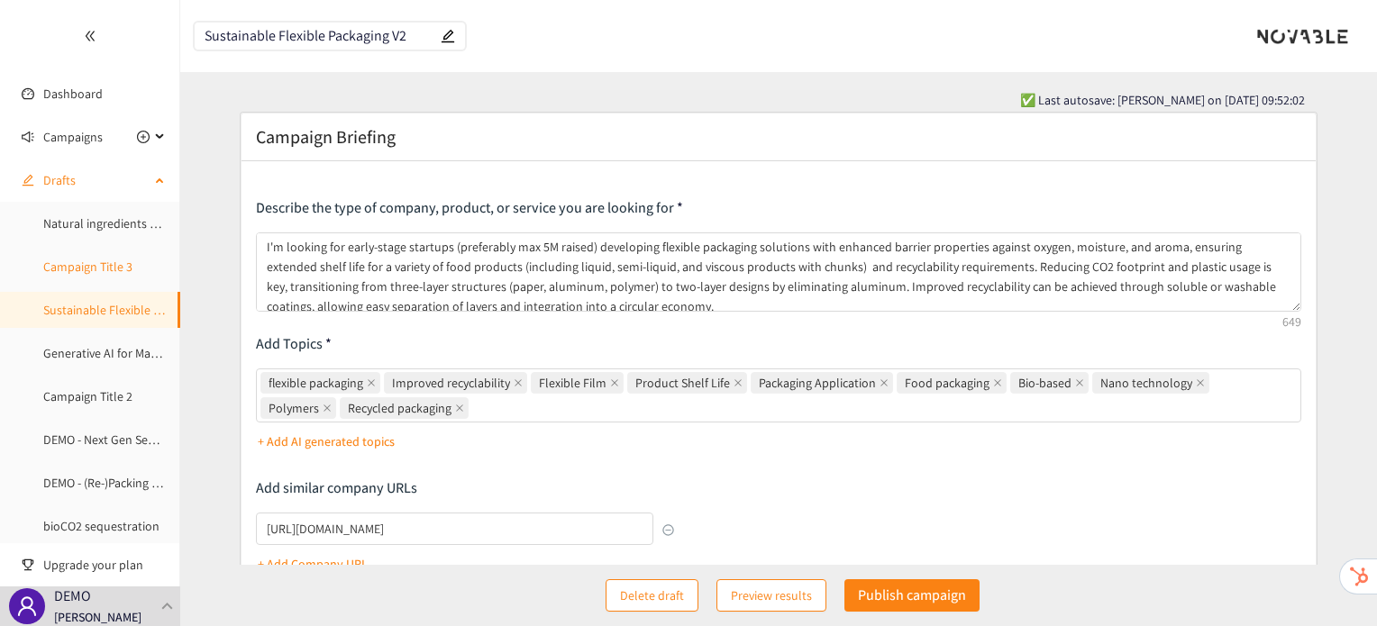
click at [99, 266] on link "Campaign Title 3" at bounding box center [87, 267] width 89 height 16
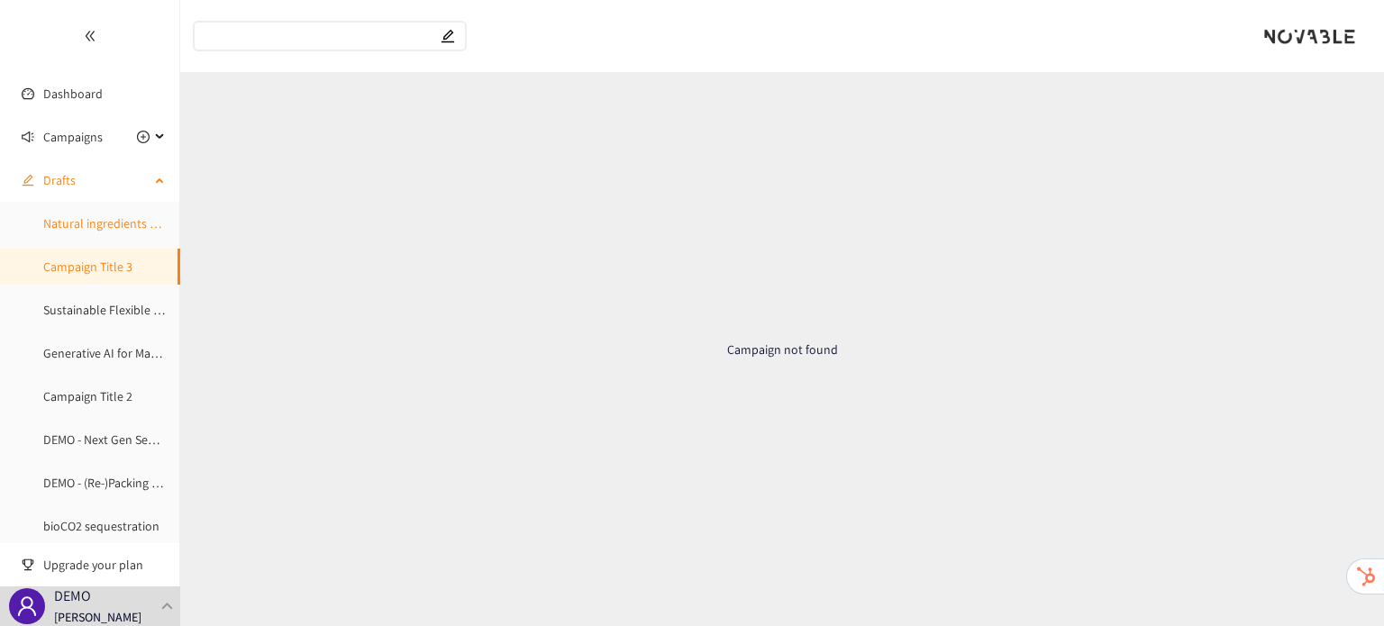
click at [92, 232] on link "Natural ingredients and fermentation" at bounding box center [143, 223] width 201 height 16
